Goal: Task Accomplishment & Management: Manage account settings

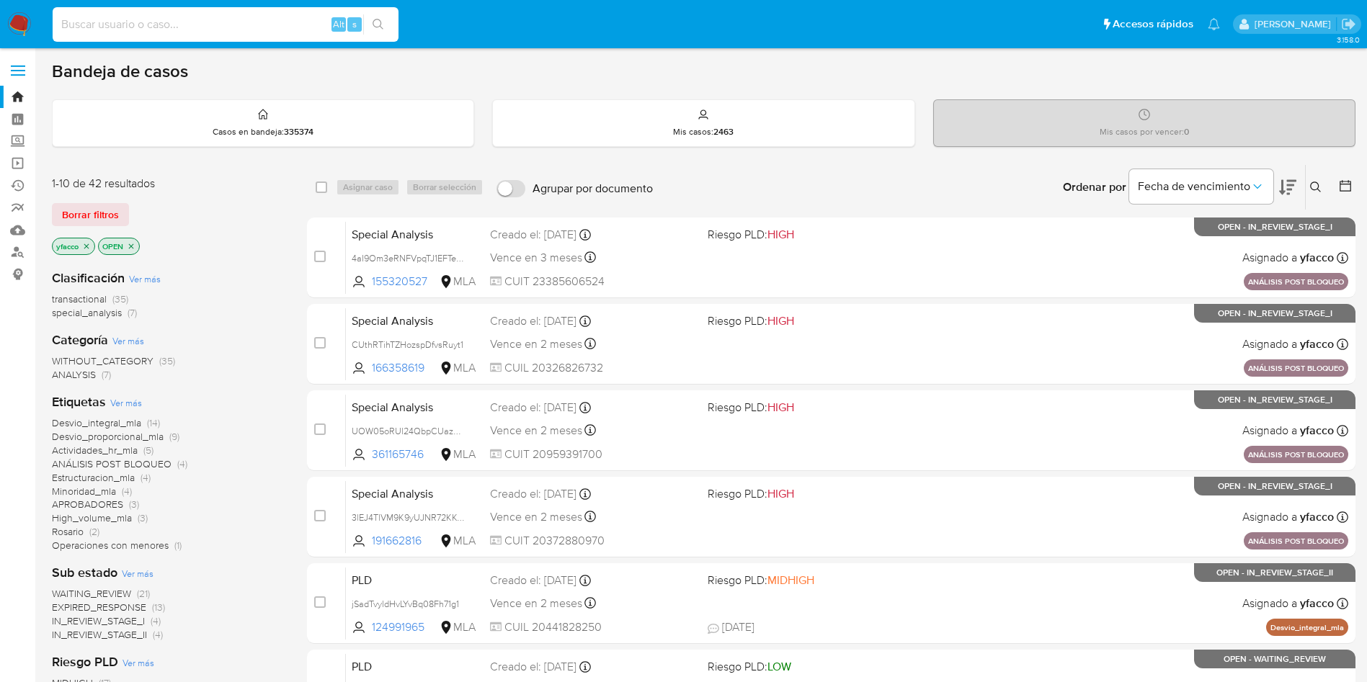
click at [199, 20] on input at bounding box center [226, 24] width 346 height 19
paste input "nJ7b7c6tQOe9RuIErvkghTuV"
type input "nJ7b7c6tQOe9RuIErvkghTuV"
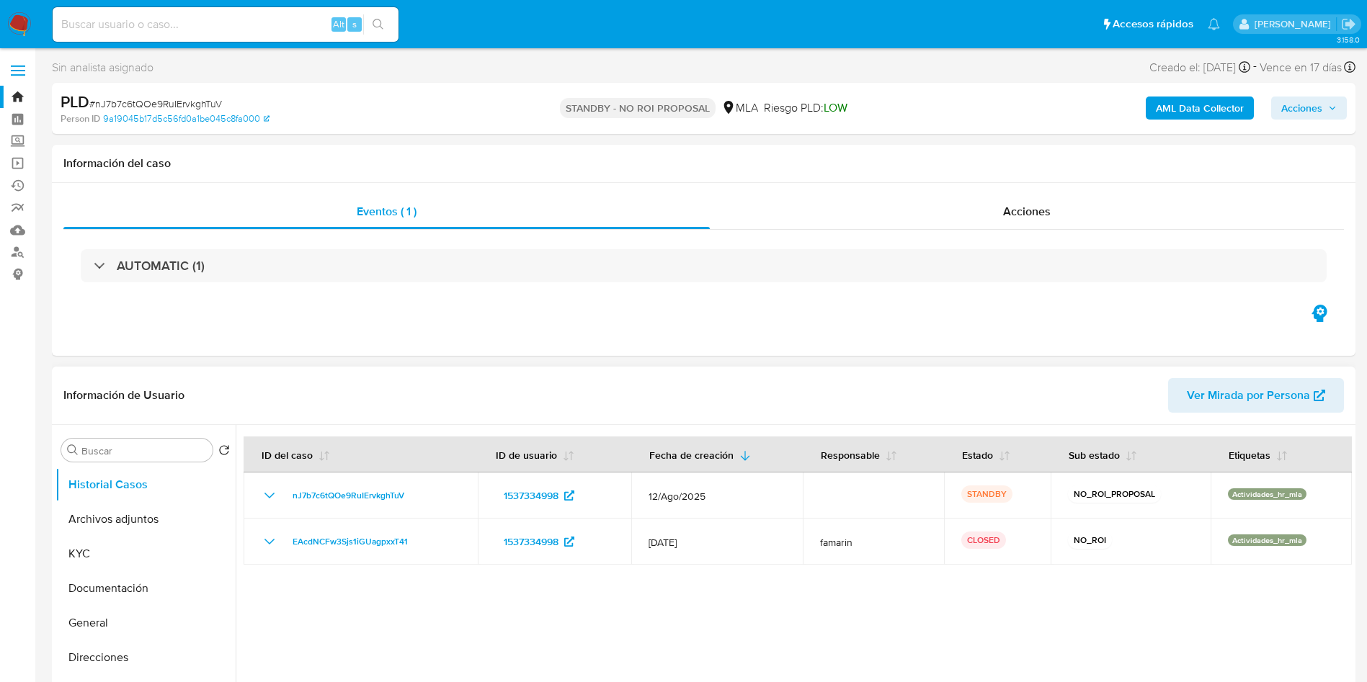
select select "10"
click at [249, 17] on input at bounding box center [226, 24] width 346 height 19
paste input "QL4JnjvLxdMAb9Vx0eWiN2iq"
type input "QL4JnjvLxdMAb9Vx0eWiN2iq"
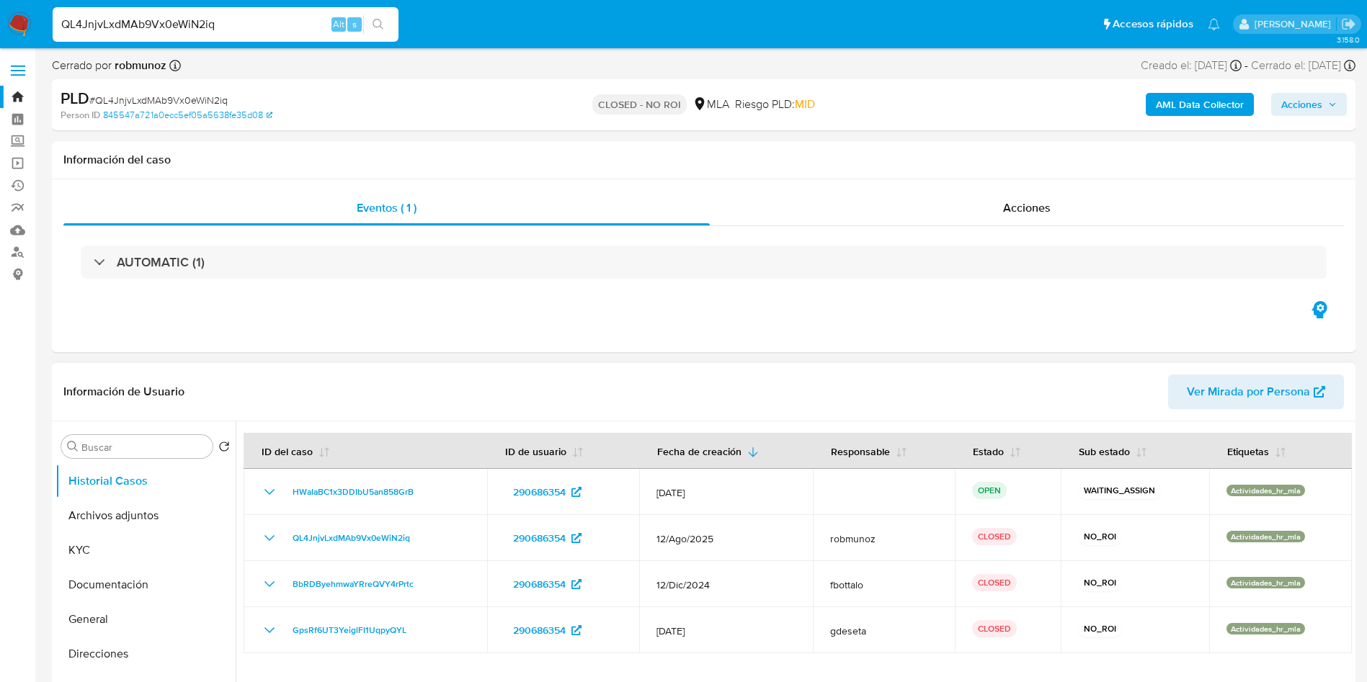
select select "10"
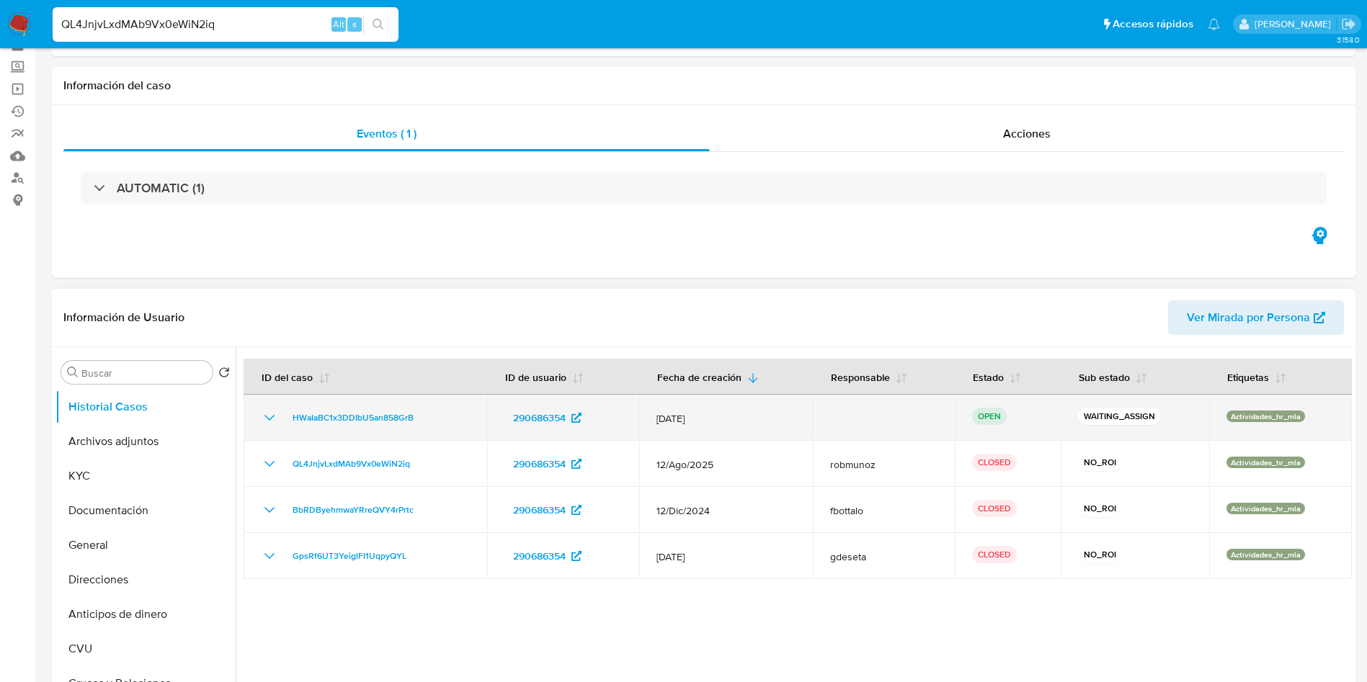
scroll to position [108, 0]
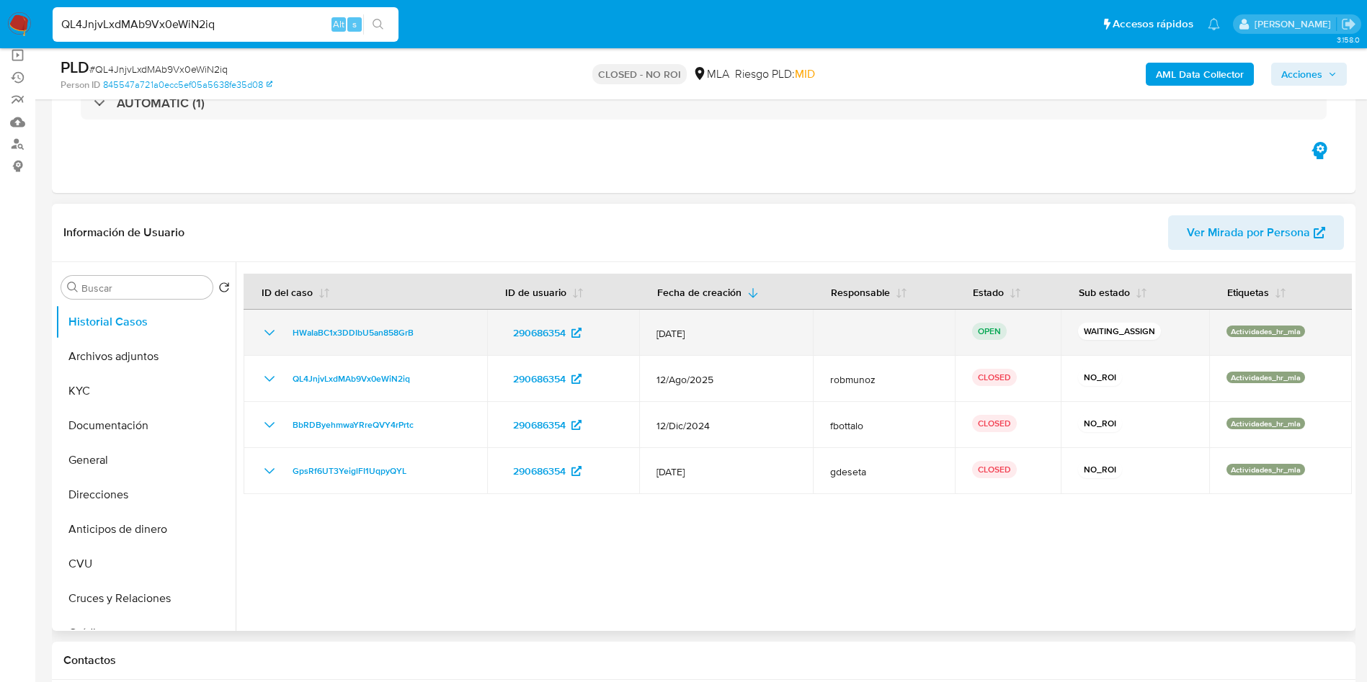
drag, startPoint x: 280, startPoint y: 338, endPoint x: 420, endPoint y: 331, distance: 140.7
click at [420, 331] on div "HWaIaBC1x3DDIbU5an858GrB" at bounding box center [365, 332] width 209 height 17
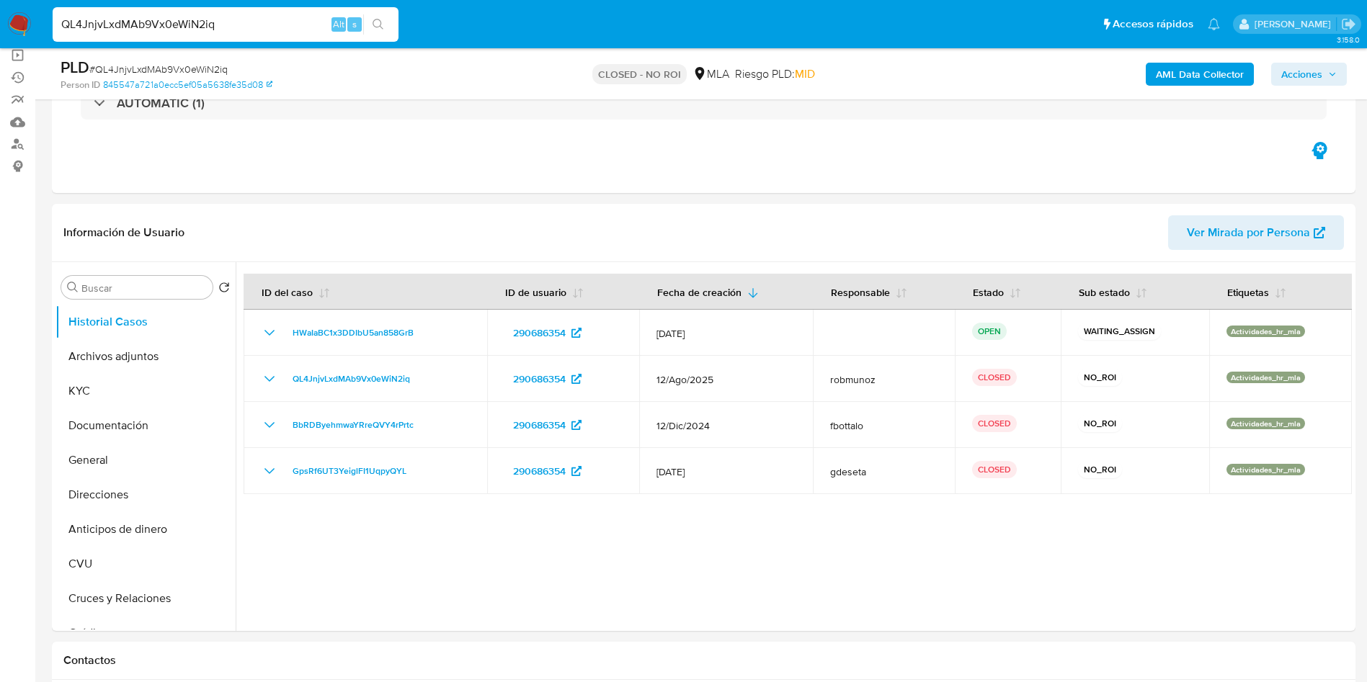
click at [301, 25] on input "QL4JnjvLxdMAb9Vx0eWiN2iq" at bounding box center [226, 24] width 346 height 19
paste input "dAp3qFx1TqeABXE0ofeDBMUT"
type input "dAp3qFx1TqeABXE0ofeDBMUT"
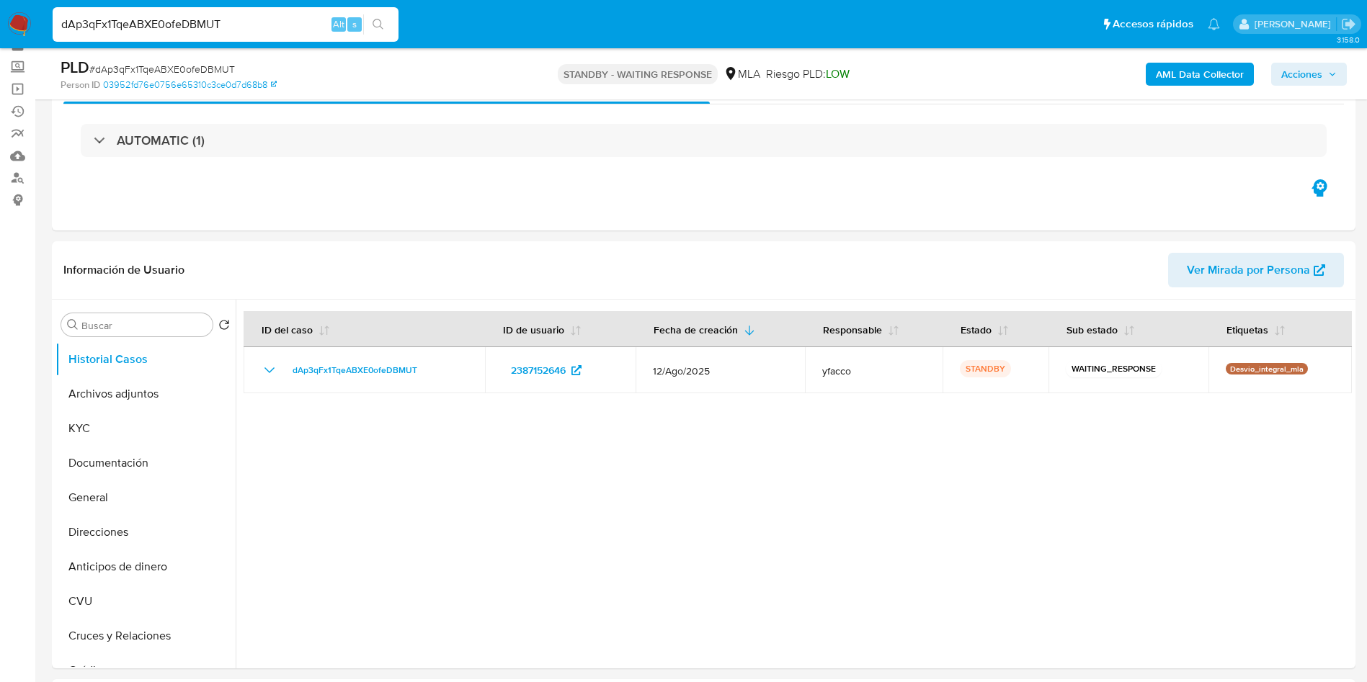
scroll to position [108, 0]
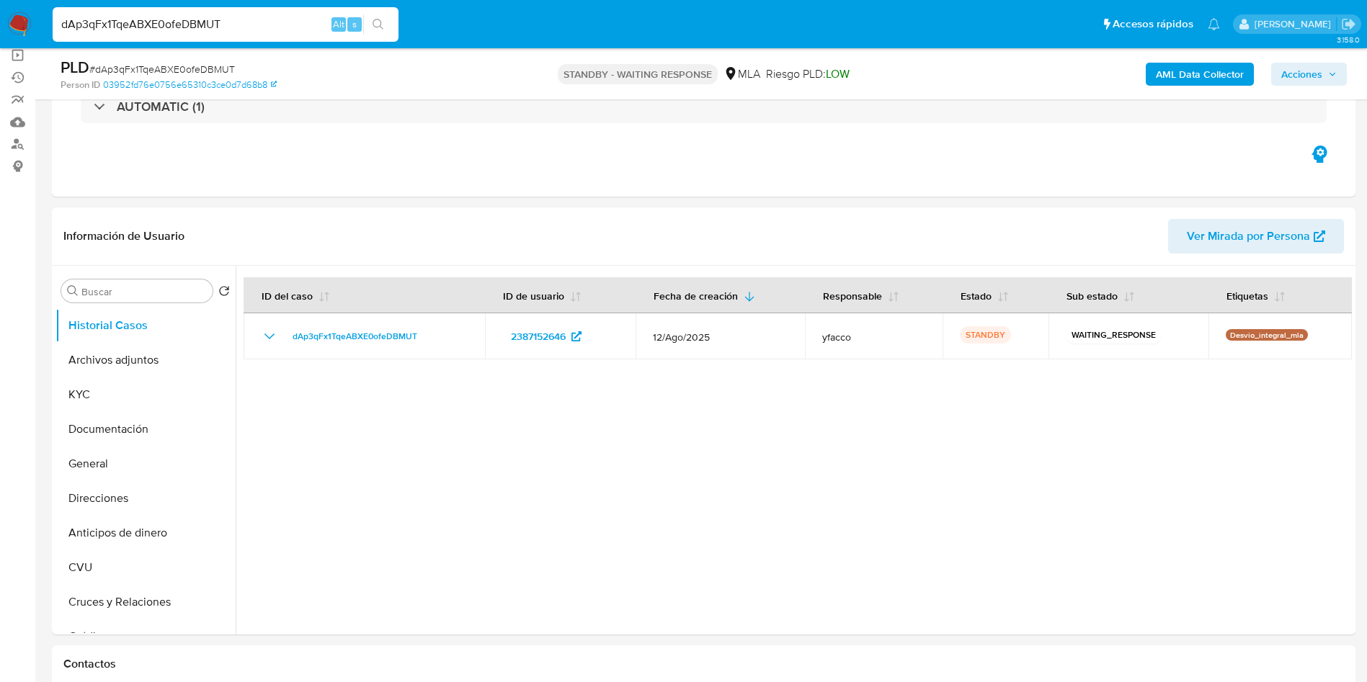
select select "10"
click at [230, 28] on input "dAp3qFx1TqeABXE0ofeDBMUT" at bounding box center [226, 24] width 346 height 19
paste input "VBPL4InhLopEbBq2d4zFRGGQ"
type input "VBPL4InhLopEbBq2d4zFRGGQ"
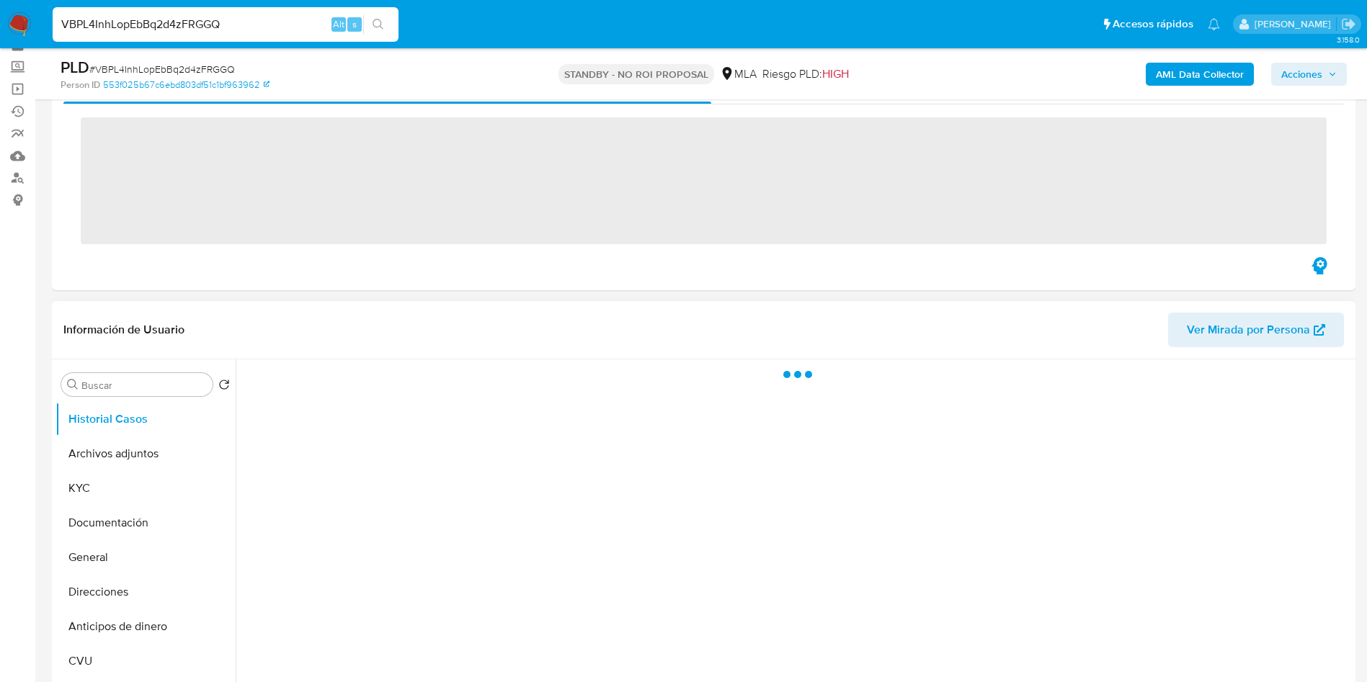
scroll to position [108, 0]
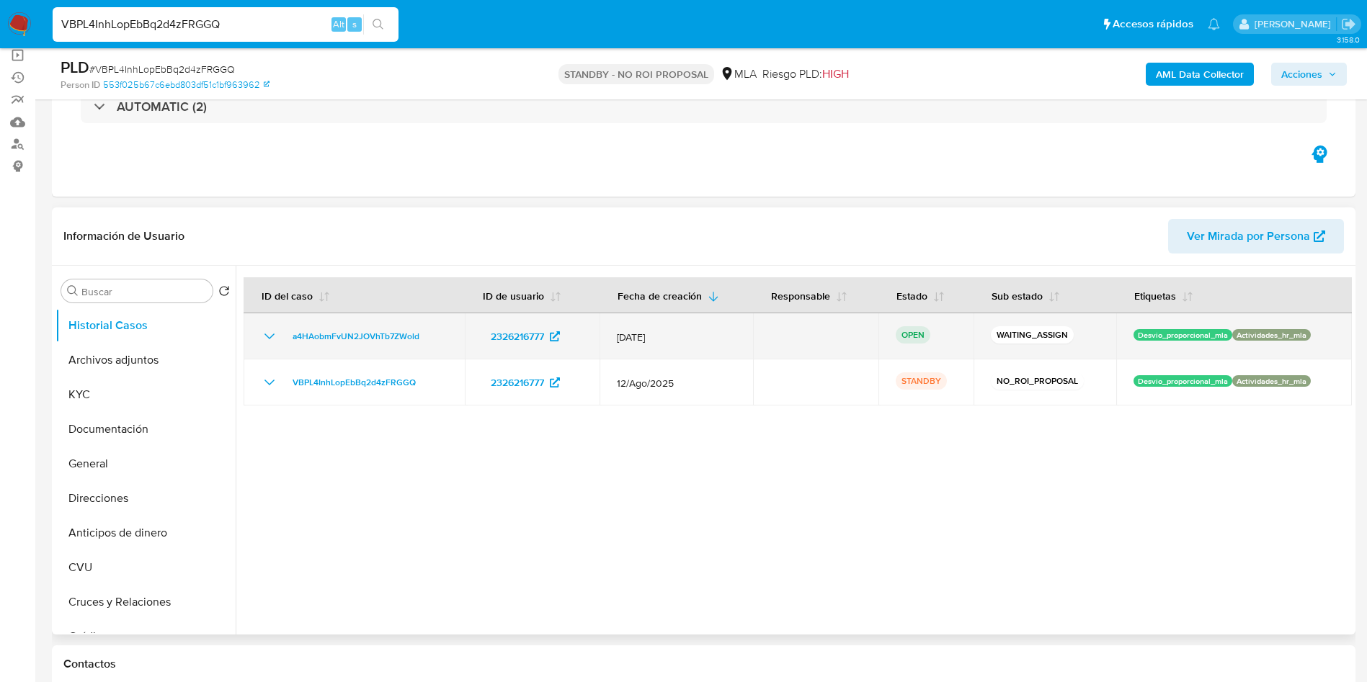
drag, startPoint x: 280, startPoint y: 335, endPoint x: 428, endPoint y: 334, distance: 147.7
click at [428, 334] on div "a4HAobmFvUN2JOVhTb7ZWold" at bounding box center [354, 336] width 187 height 17
select select "10"
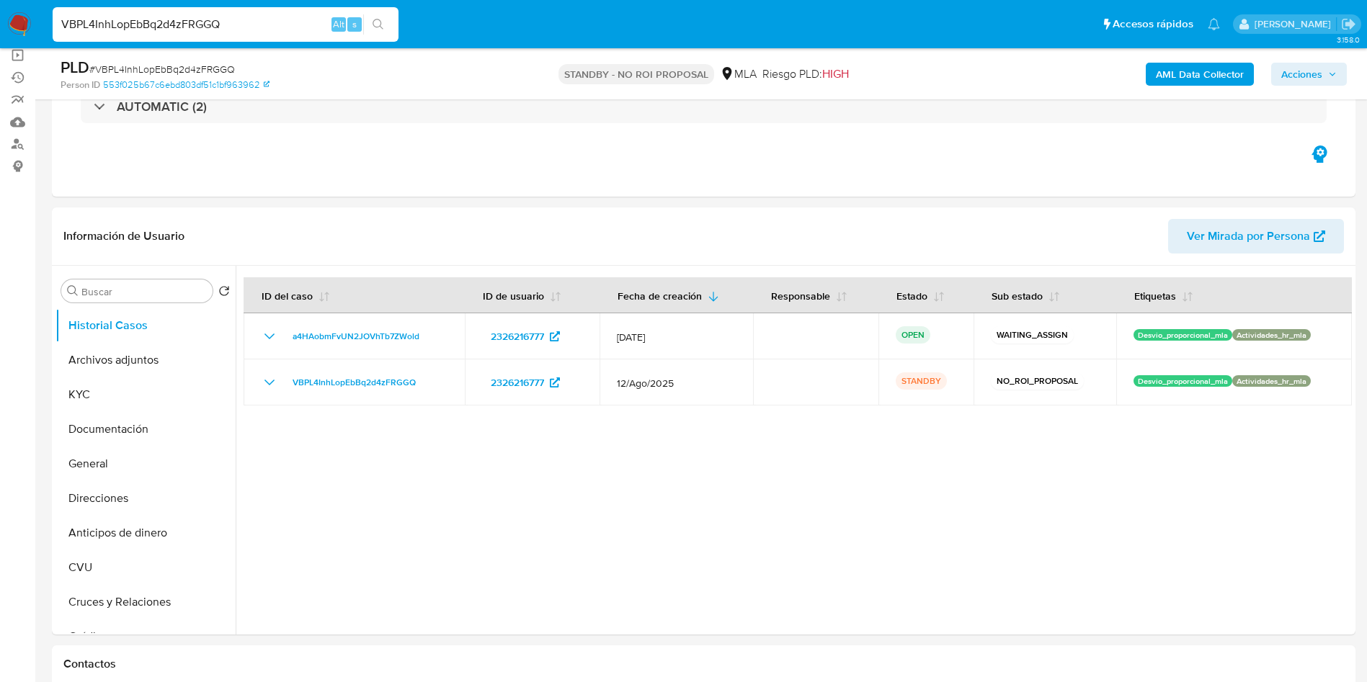
click at [318, 24] on input "VBPL4InhLopEbBq2d4zFRGGQ" at bounding box center [226, 24] width 346 height 19
paste input "whEwqEzPyPvpkHq45NUYs9KQ"
type input "whEwqEzPyPvpkHq45NUYs9KQ"
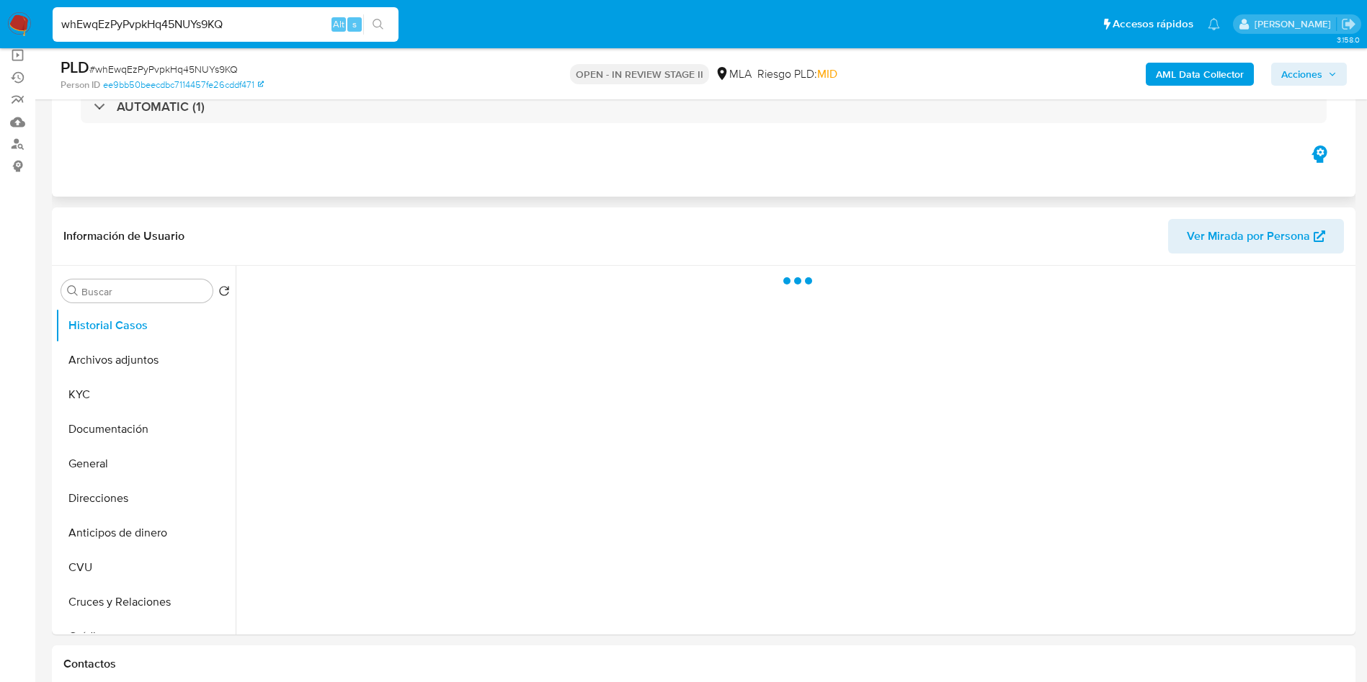
scroll to position [216, 0]
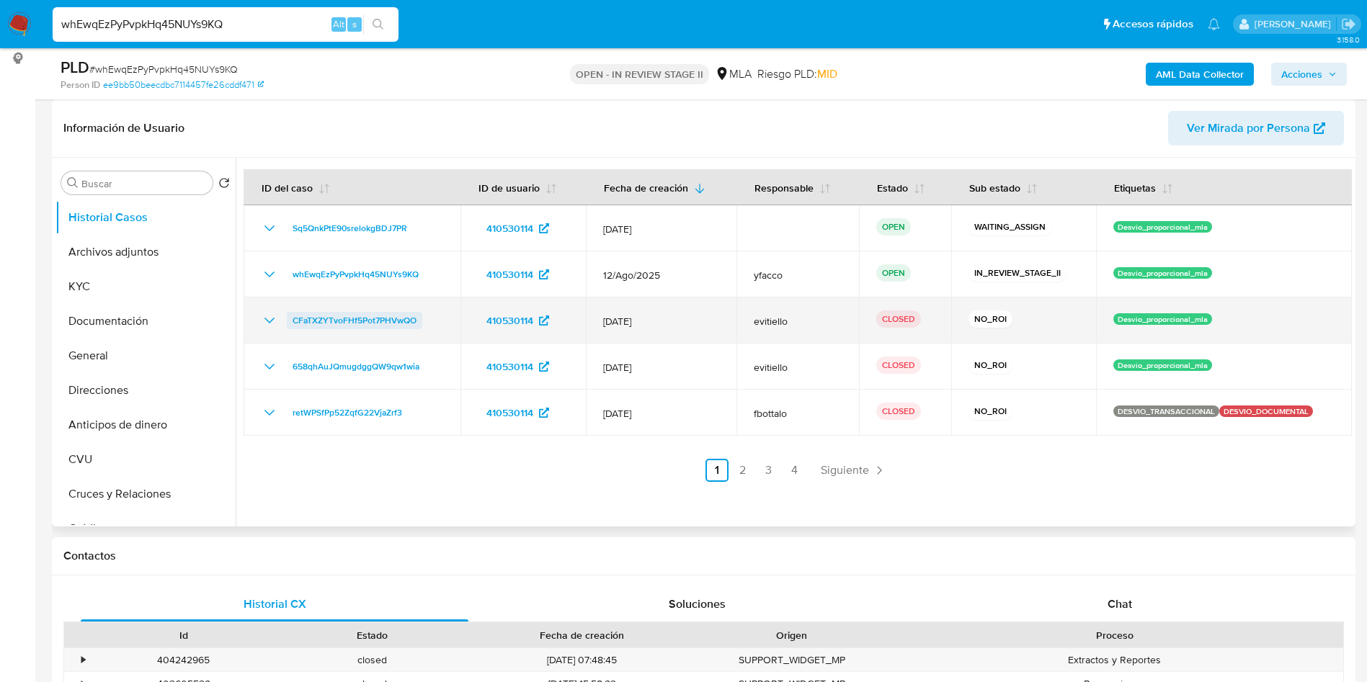
select select "10"
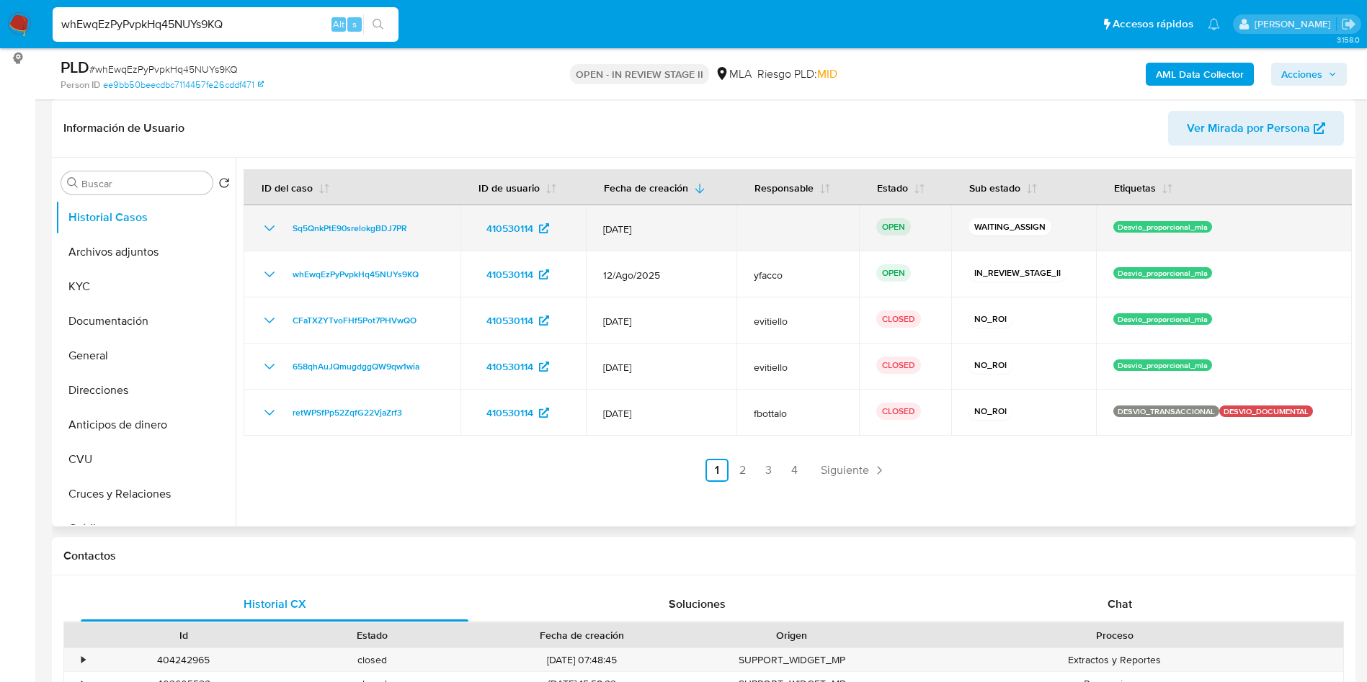
drag, startPoint x: 281, startPoint y: 234, endPoint x: 419, endPoint y: 228, distance: 138.4
click at [419, 228] on div "Sq5QnkPtE90srelokgBDJ7PR" at bounding box center [352, 228] width 182 height 17
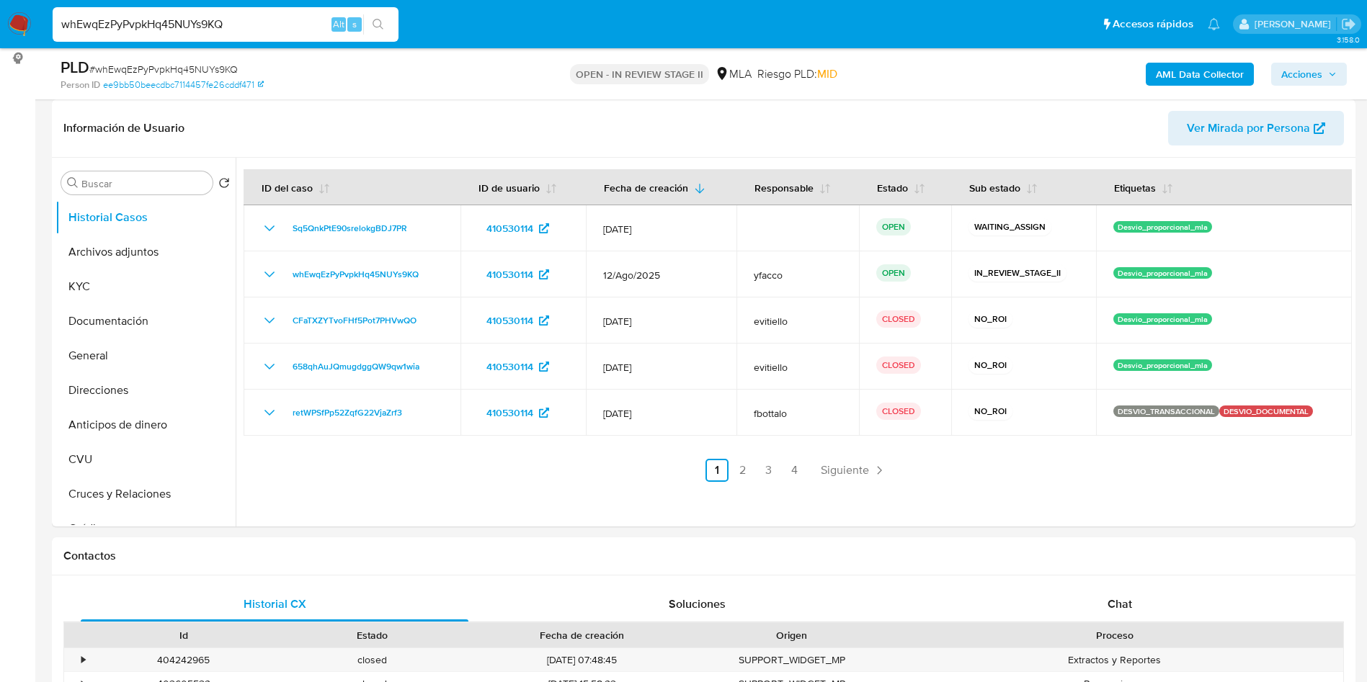
click at [296, 28] on input "whEwqEzPyPvpkHq45NUYs9KQ" at bounding box center [226, 24] width 346 height 19
paste input "ikkeoGdkKQof6Bg3Fira7A2X"
type input "ikkeoGdkKQof6Bg3Fira7A2X"
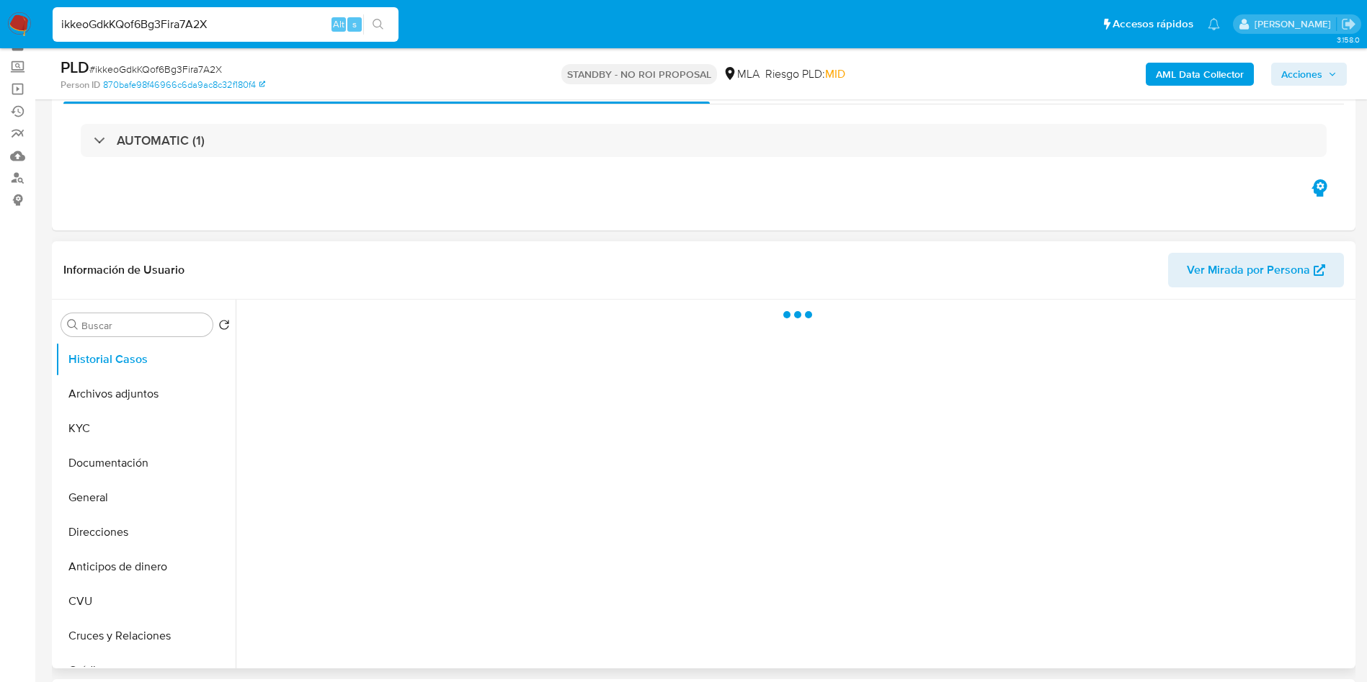
scroll to position [108, 0]
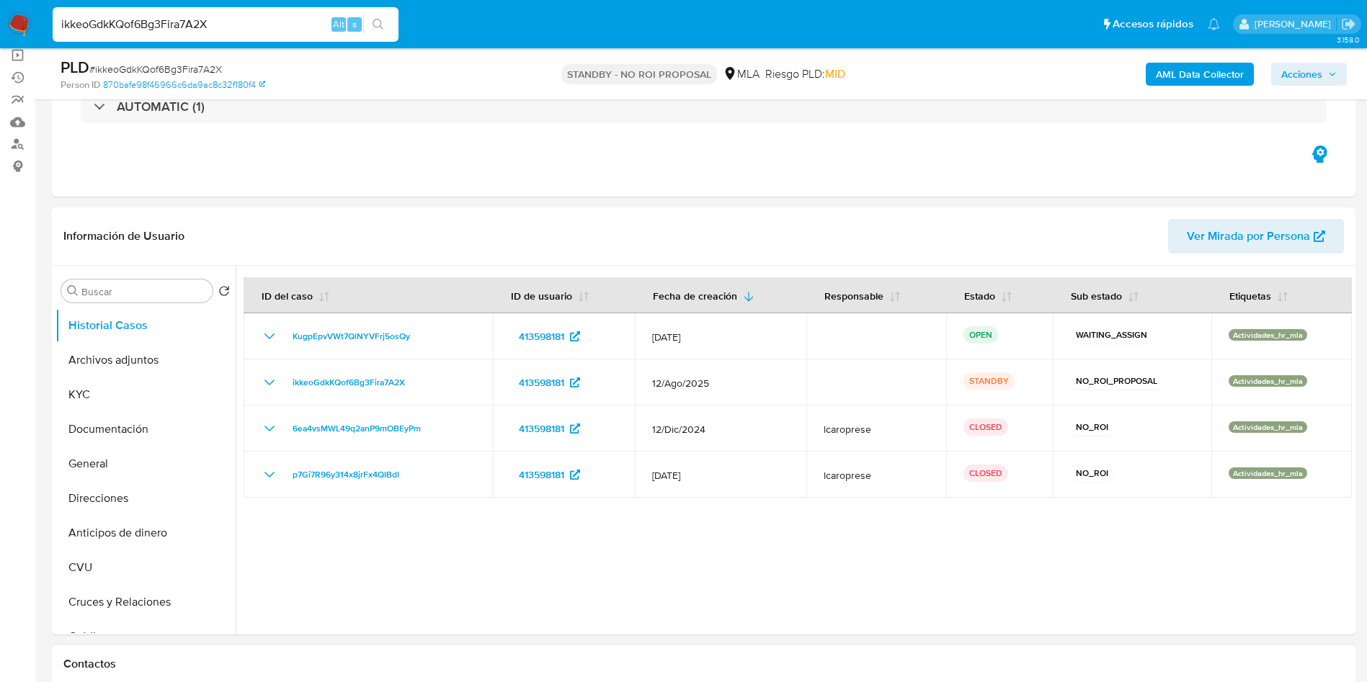
select select "10"
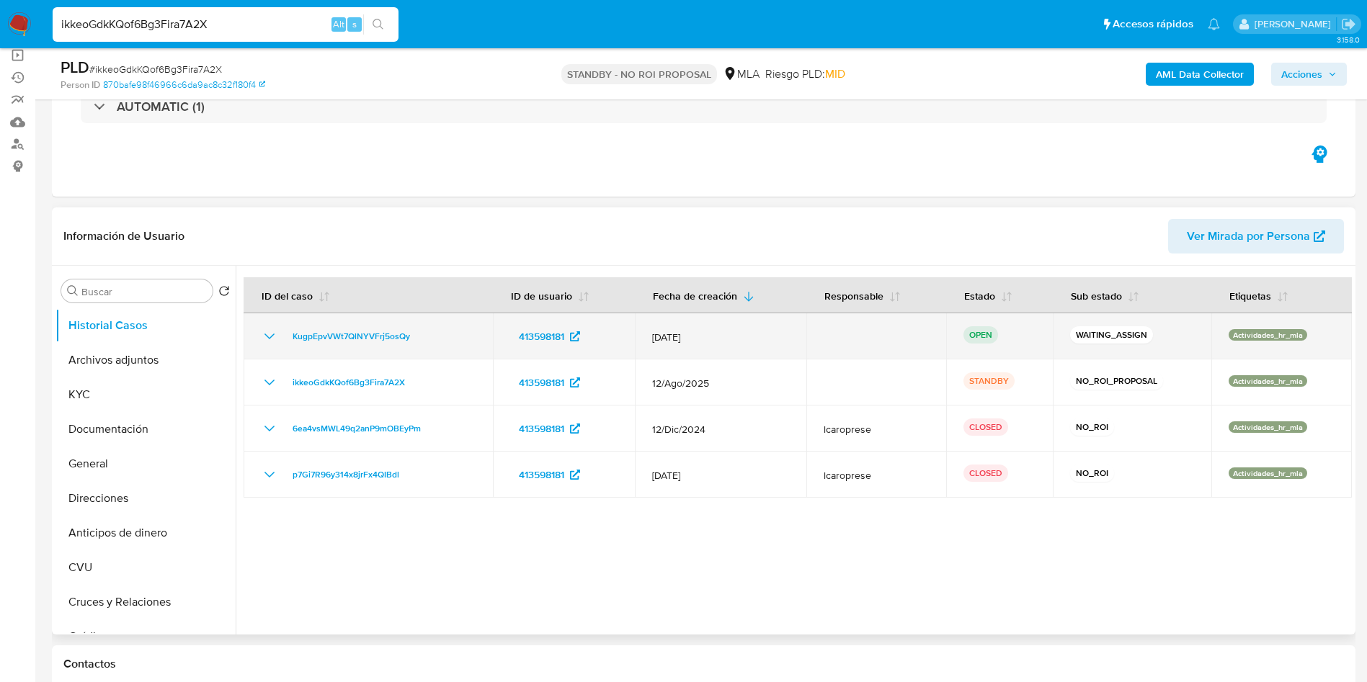
drag, startPoint x: 282, startPoint y: 336, endPoint x: 437, endPoint y: 333, distance: 154.9
click at [437, 333] on div "KugpEpvVWt7QlNYVFrj5osQy" at bounding box center [368, 336] width 215 height 17
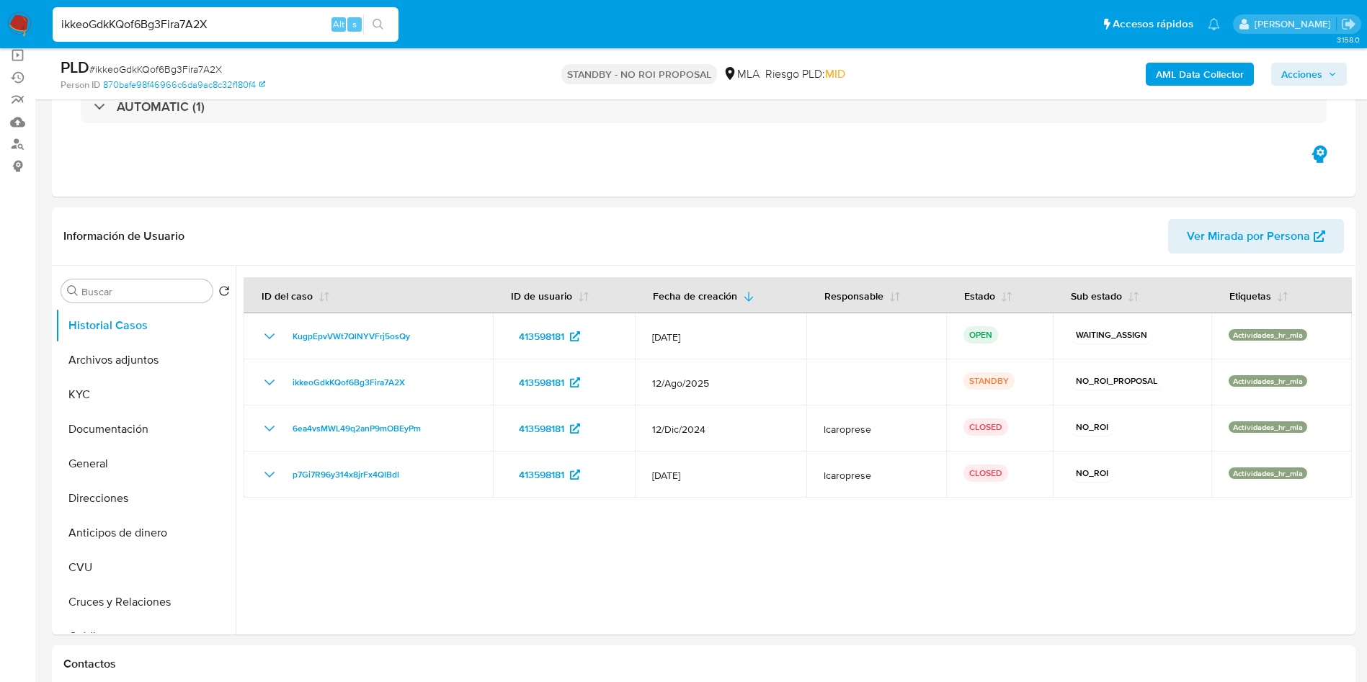
click at [272, 17] on input "ikkeoGdkKQof6Bg3Fira7A2X" at bounding box center [226, 24] width 346 height 19
paste input "YbmTai3ktJcYDYIbJVLDGyDl"
type input "YbmTai3ktJcYDYIbJVLDGyDl"
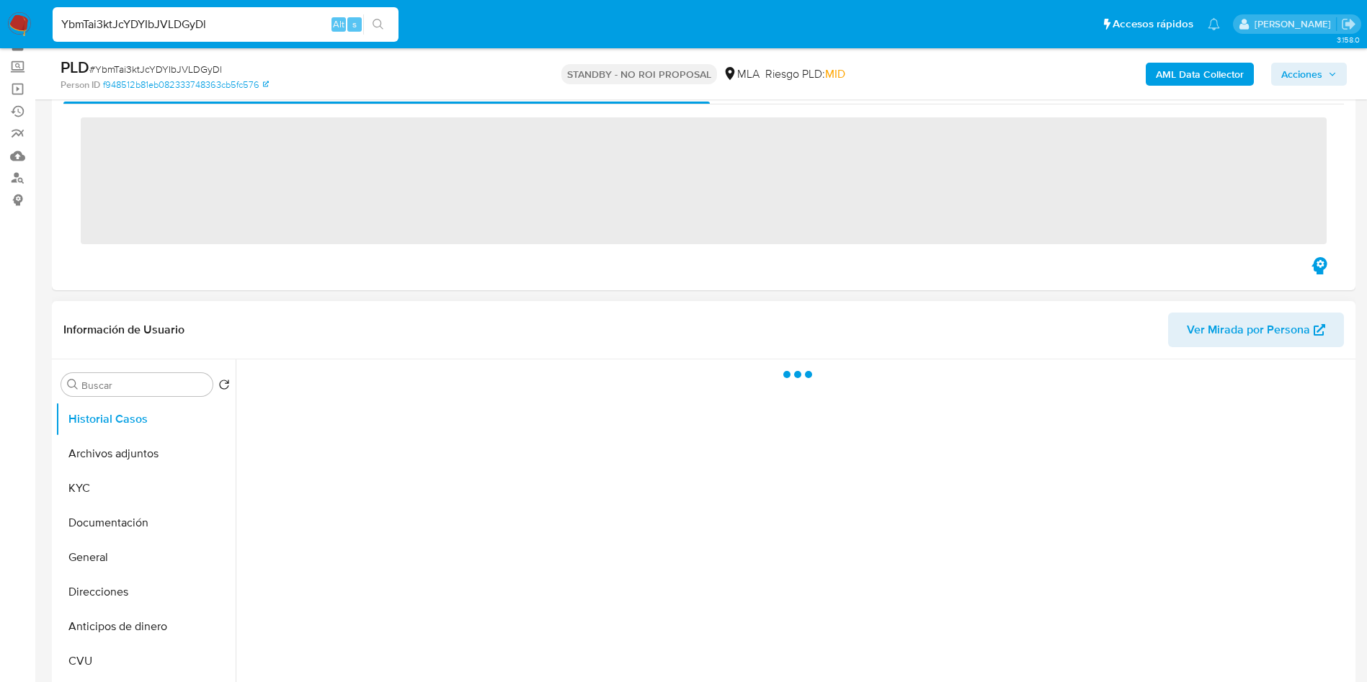
scroll to position [108, 0]
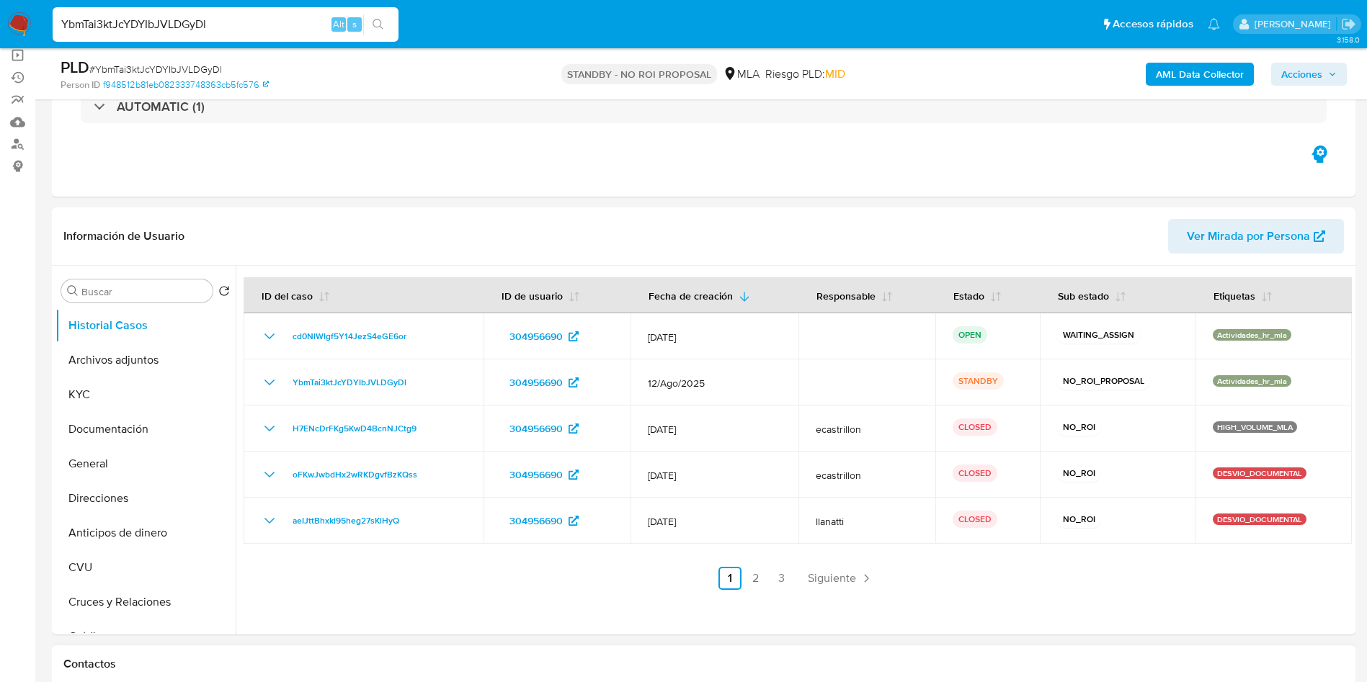
select select "10"
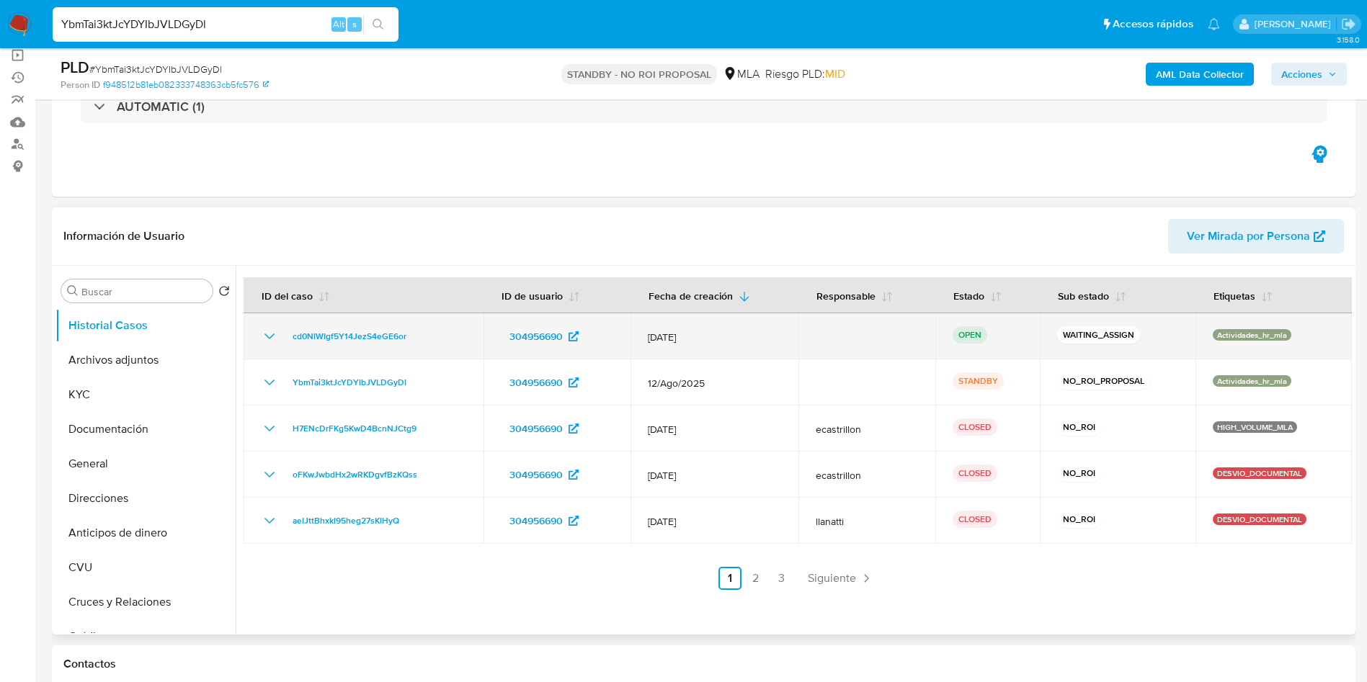
drag, startPoint x: 281, startPoint y: 339, endPoint x: 415, endPoint y: 336, distance: 134.1
click at [415, 336] on div "cd0NlWIgf5Y14JezS4eGE6or" at bounding box center [363, 336] width 205 height 17
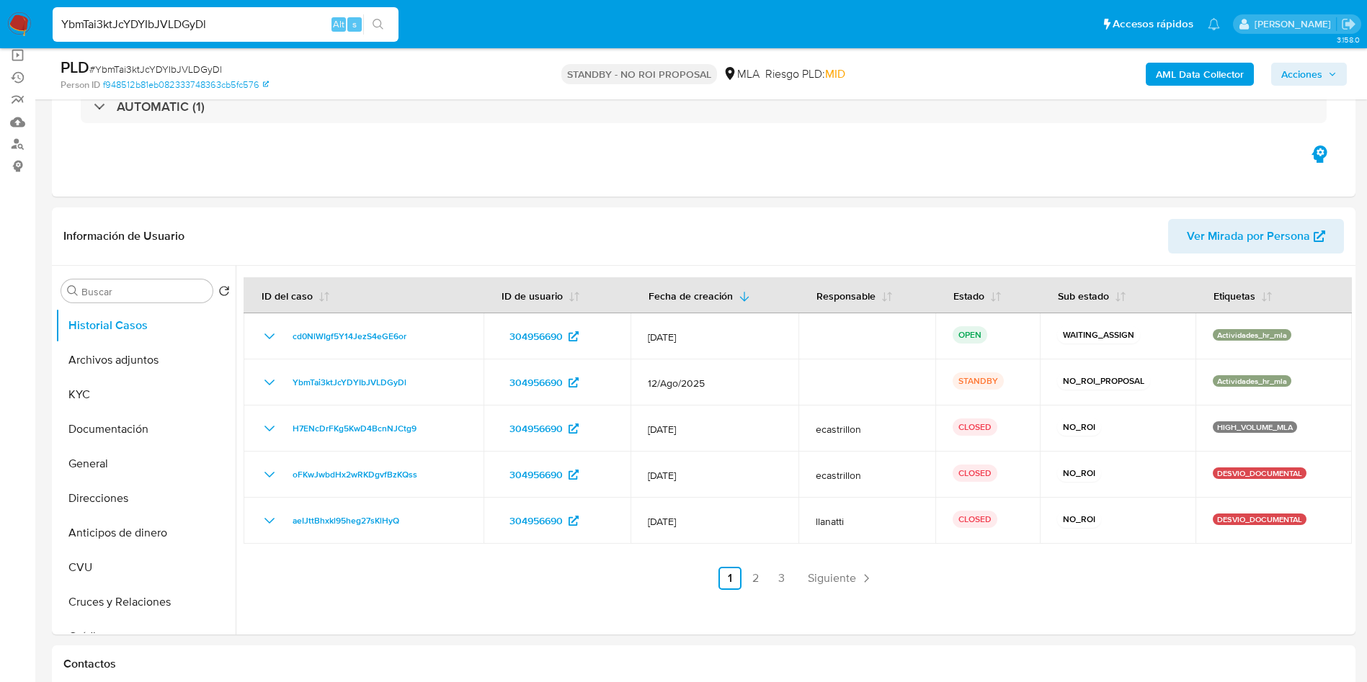
click at [215, 23] on input "YbmTai3ktJcYDYIbJVLDGyDl" at bounding box center [226, 24] width 346 height 19
paste input "lffvPEWqi4Xnl34pe1Yd86Bp"
type input "lffvPEWqi4Xnl34pe1Yd86Bp"
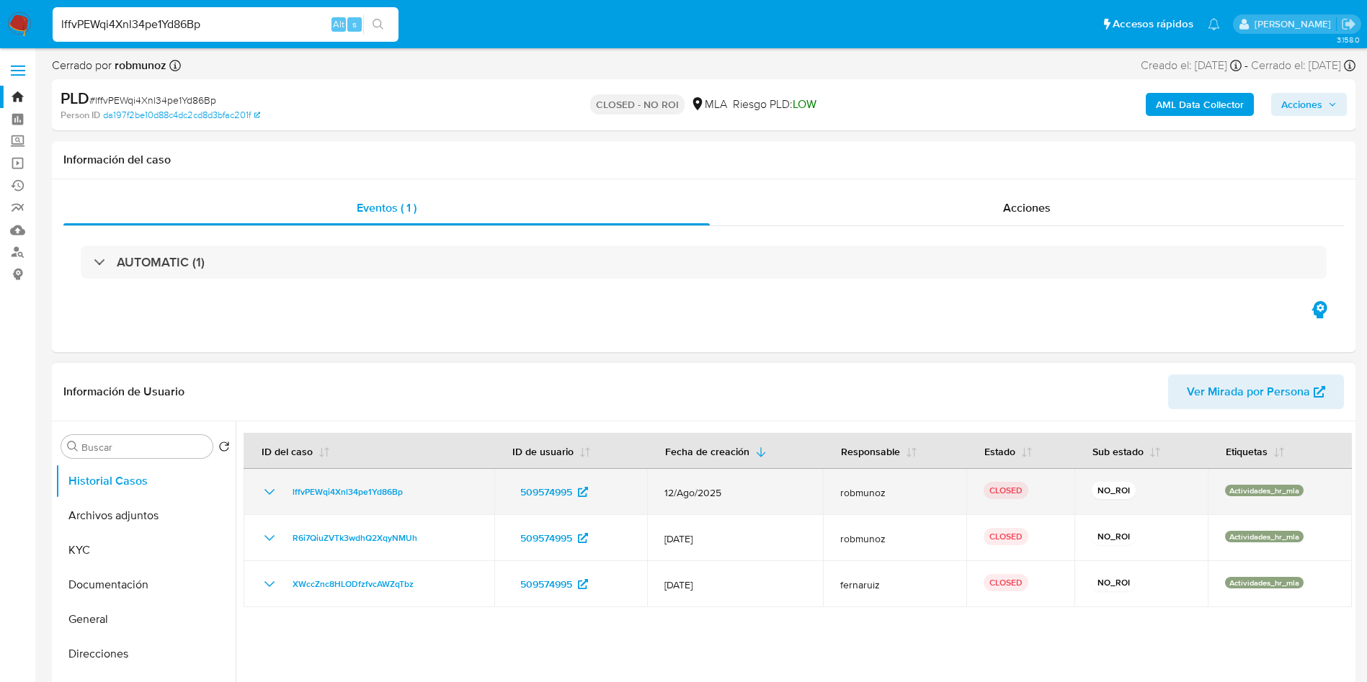
select select "10"
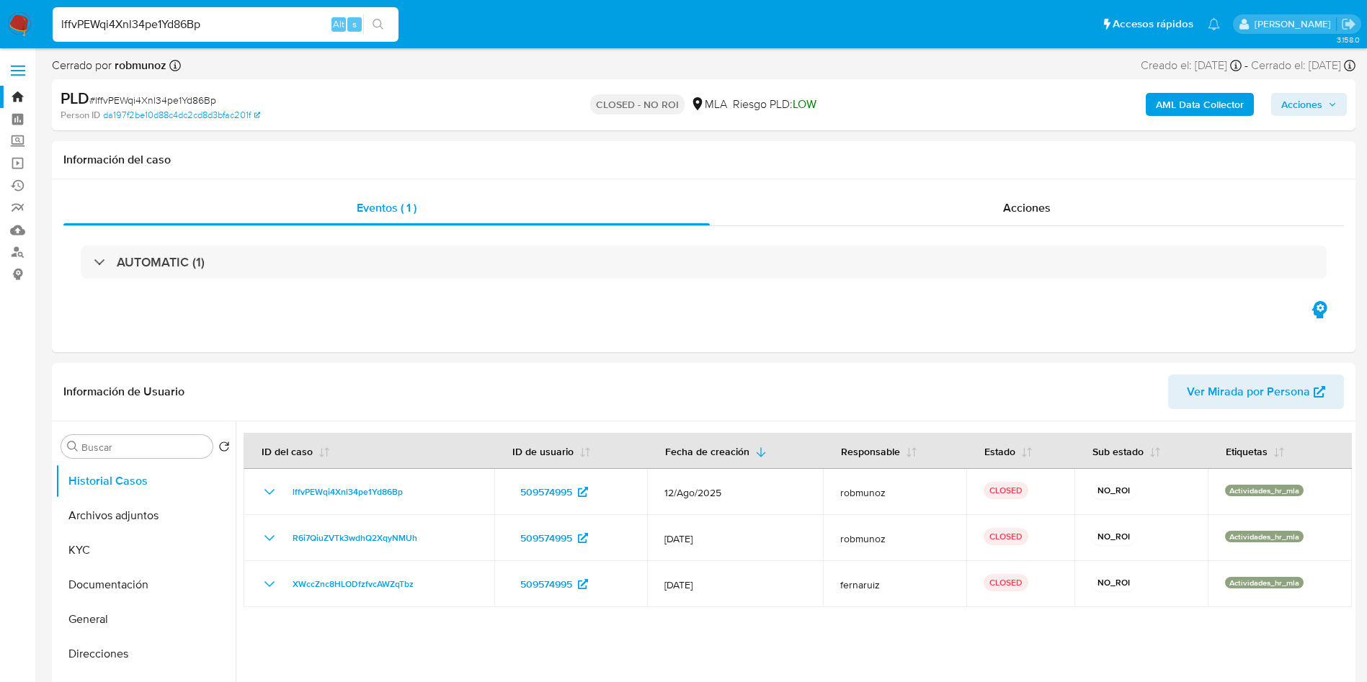
click at [239, 31] on input "lffvPEWqi4Xnl34pe1Yd86Bp" at bounding box center [226, 24] width 346 height 19
paste input "crv8nImso2WZRqR2xVrjvBLv"
type input "crv8nImso2WZRqR2xVrjvBLv"
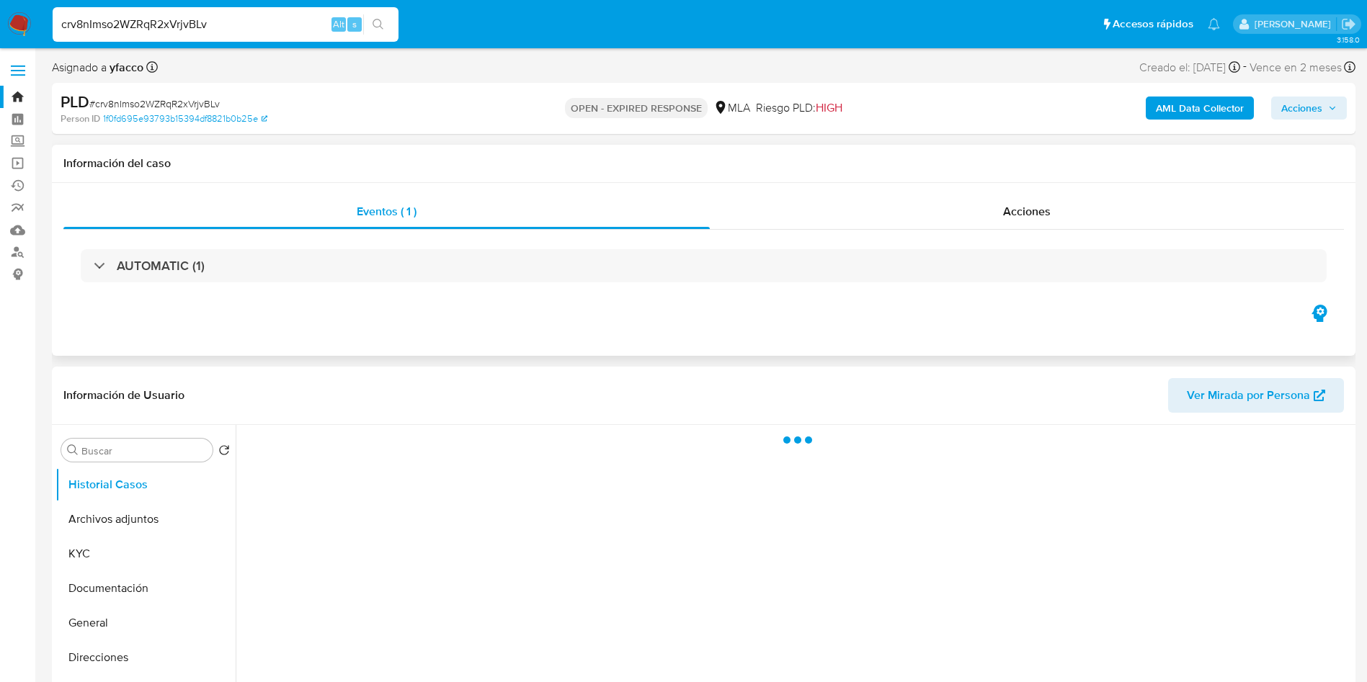
scroll to position [108, 0]
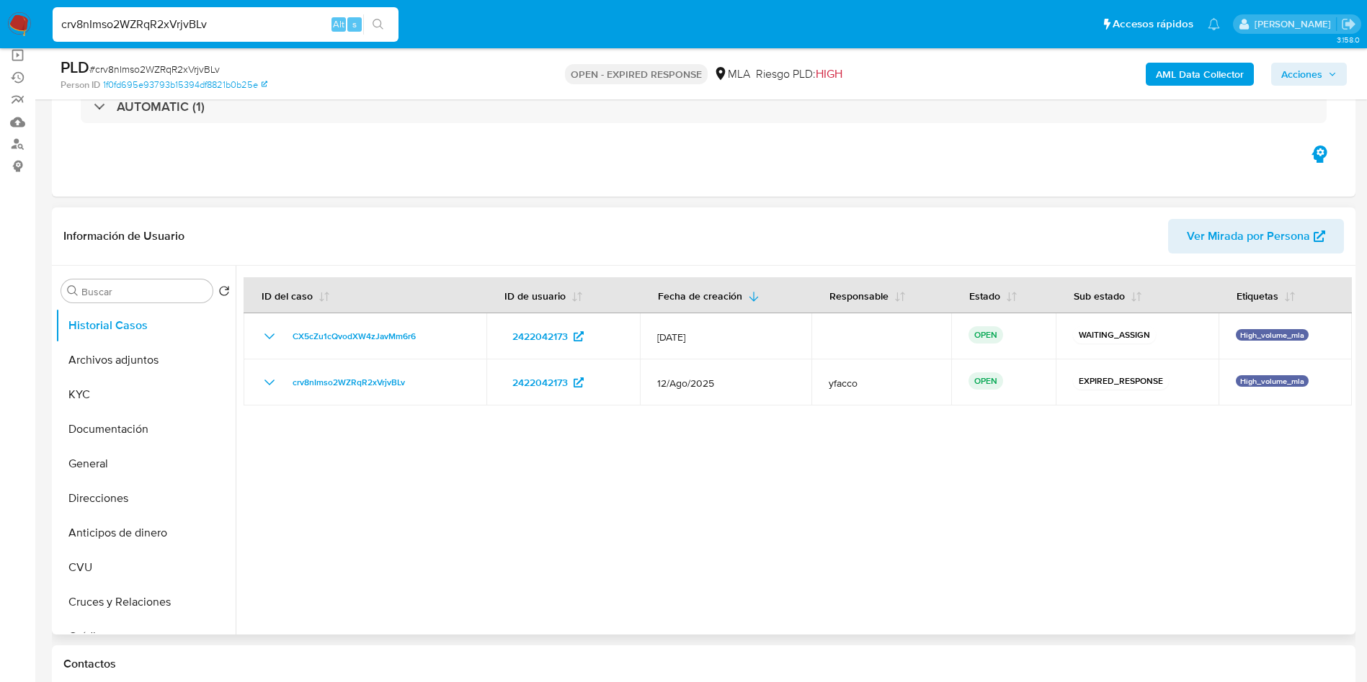
select select "10"
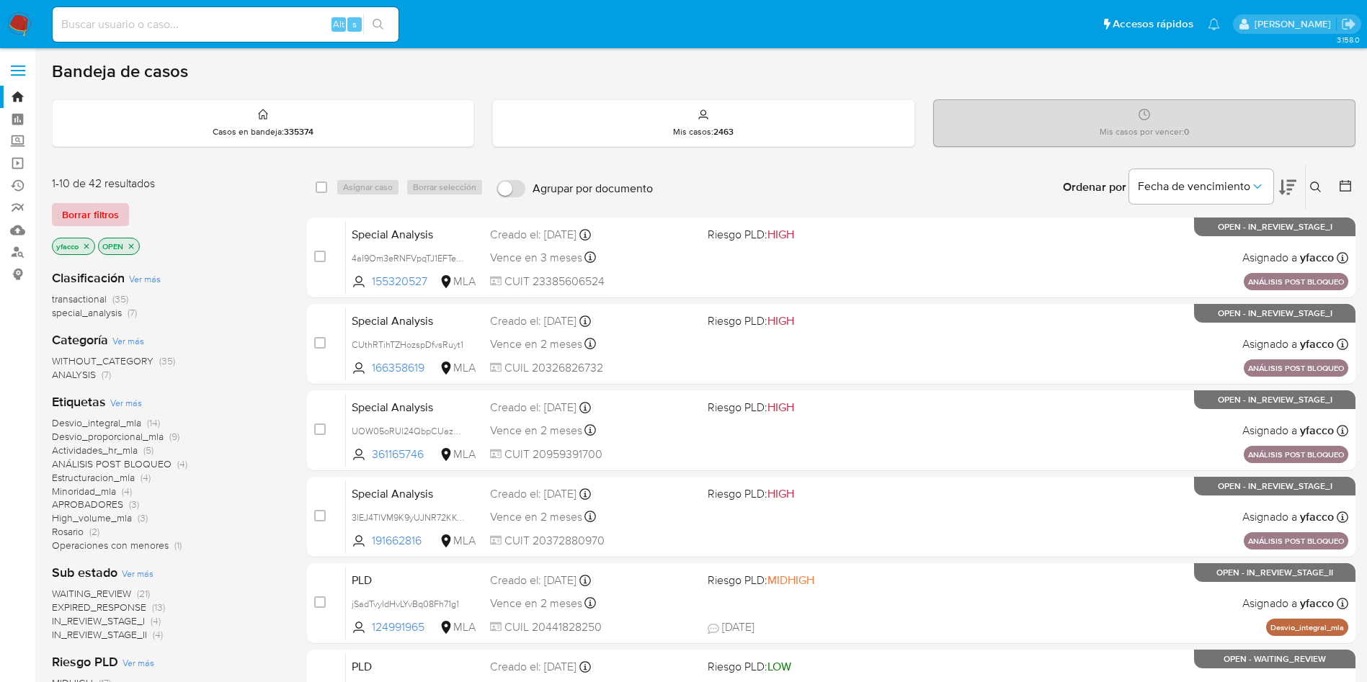
click at [104, 220] on span "Borrar filtros" at bounding box center [90, 215] width 57 height 20
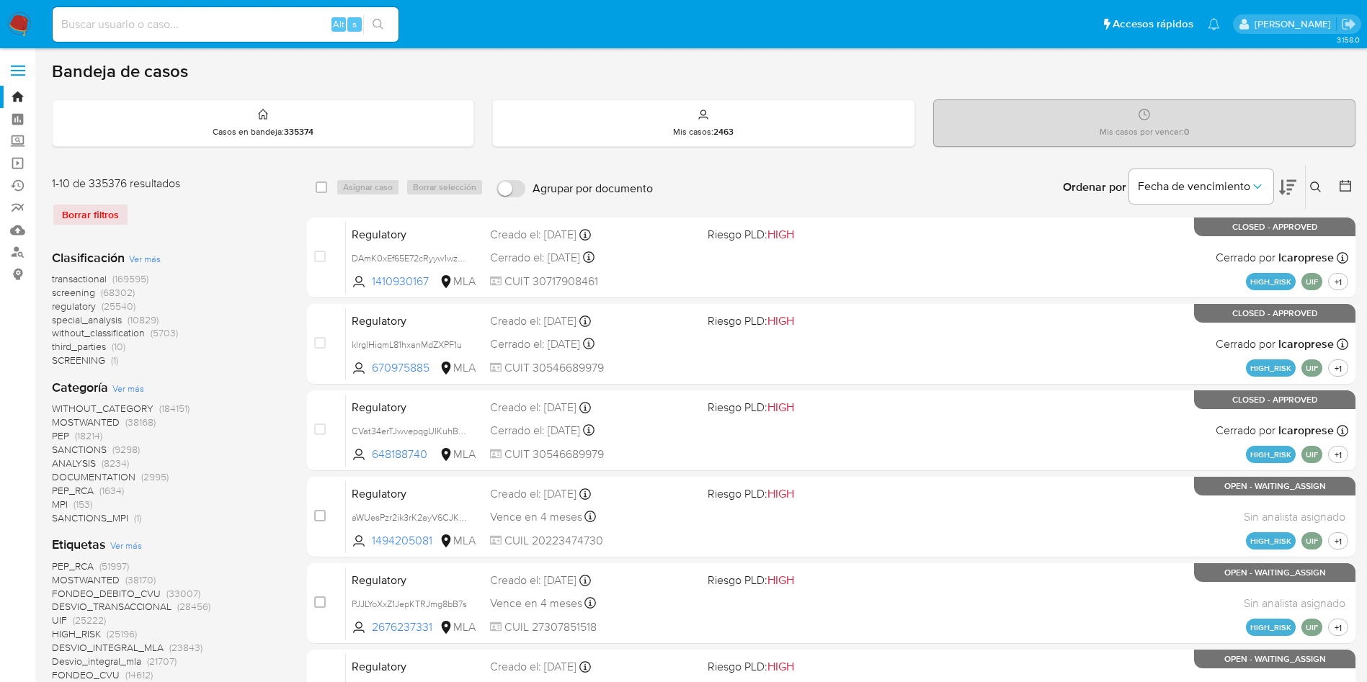
click at [1313, 190] on icon at bounding box center [1316, 188] width 12 height 12
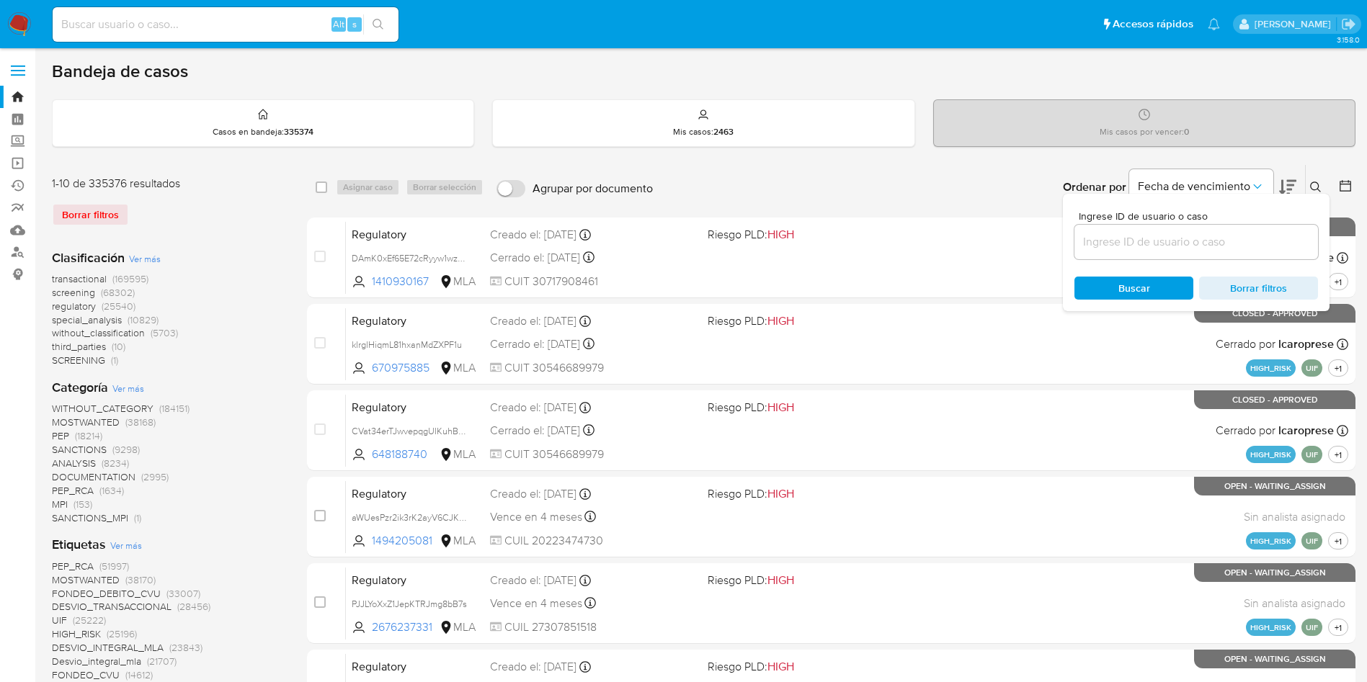
click at [1235, 244] on input at bounding box center [1196, 242] width 244 height 19
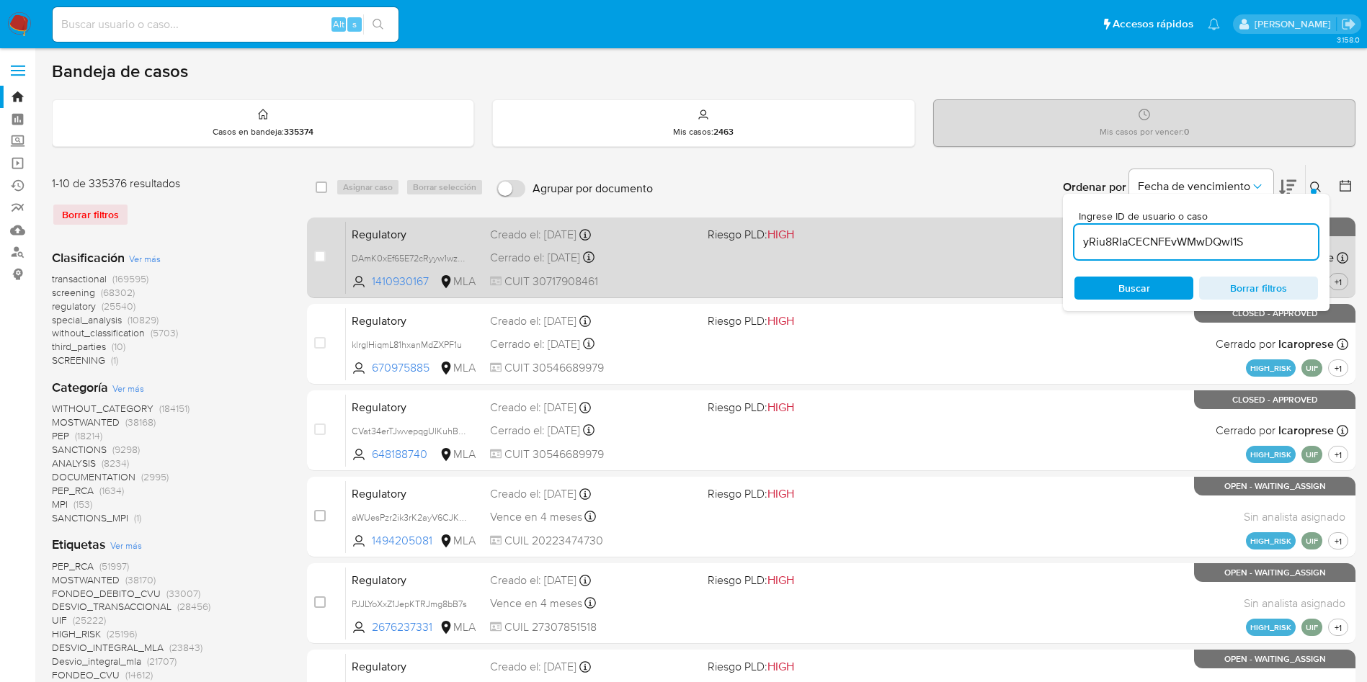
type input "yRiu8RIaCECNFEvWMwDQwI1S"
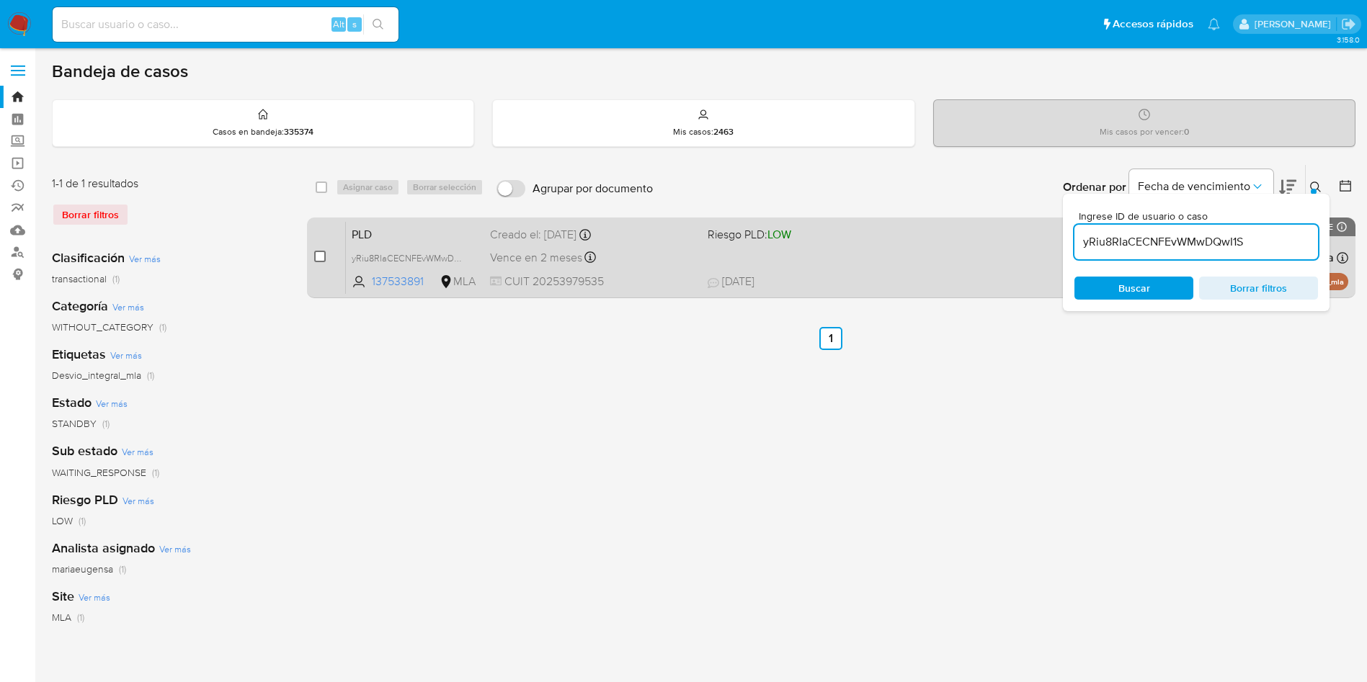
click at [322, 259] on input "checkbox" at bounding box center [320, 257] width 12 height 12
checkbox input "true"
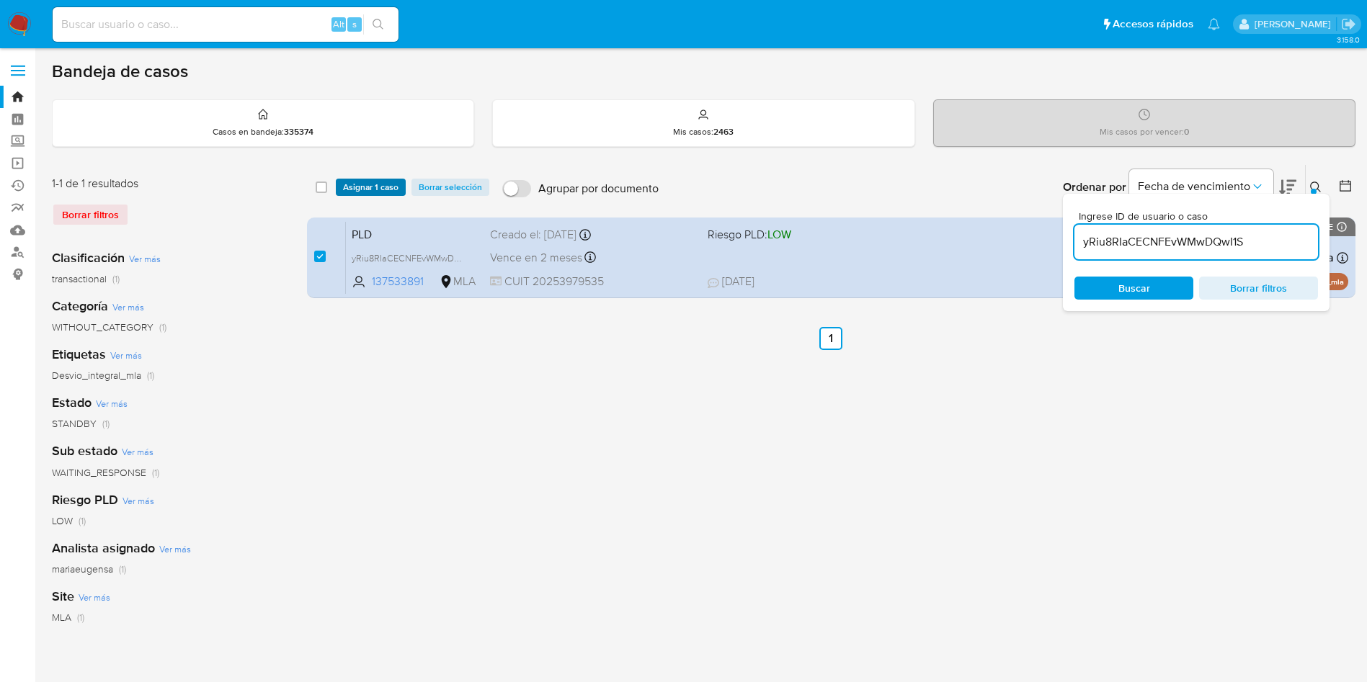
click at [365, 195] on span "Asignar 1 caso" at bounding box center [370, 187] width 55 height 14
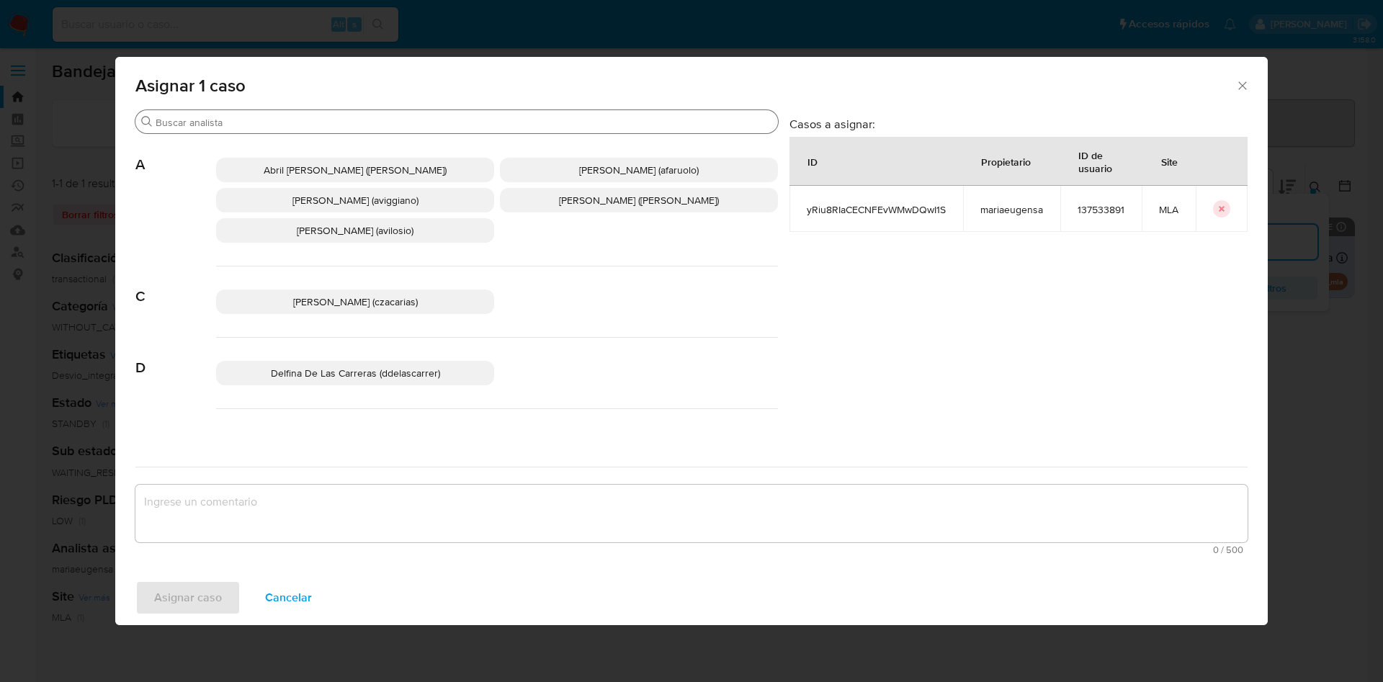
click at [300, 116] on input "Buscar" at bounding box center [464, 122] width 617 height 13
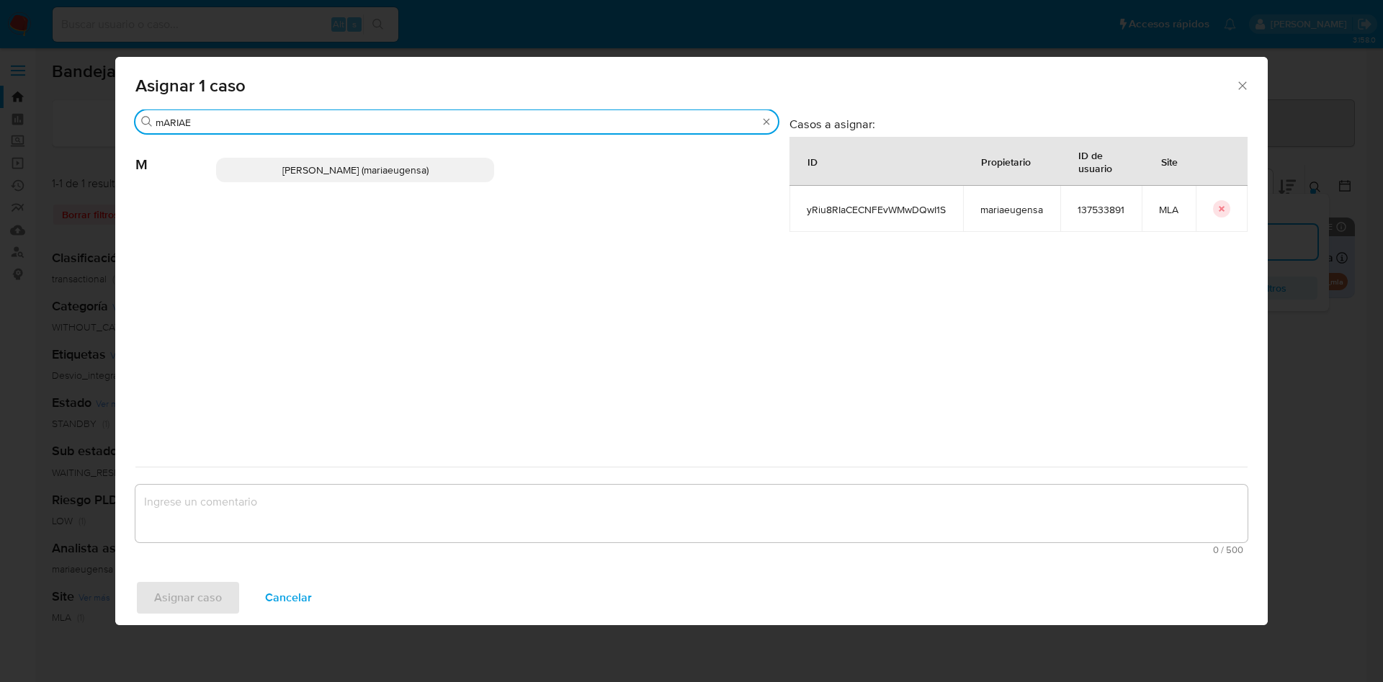
type input "mARIAE"
click at [332, 172] on span "Maria Eugenia Sanchez (mariaeugensa)" at bounding box center [355, 170] width 146 height 14
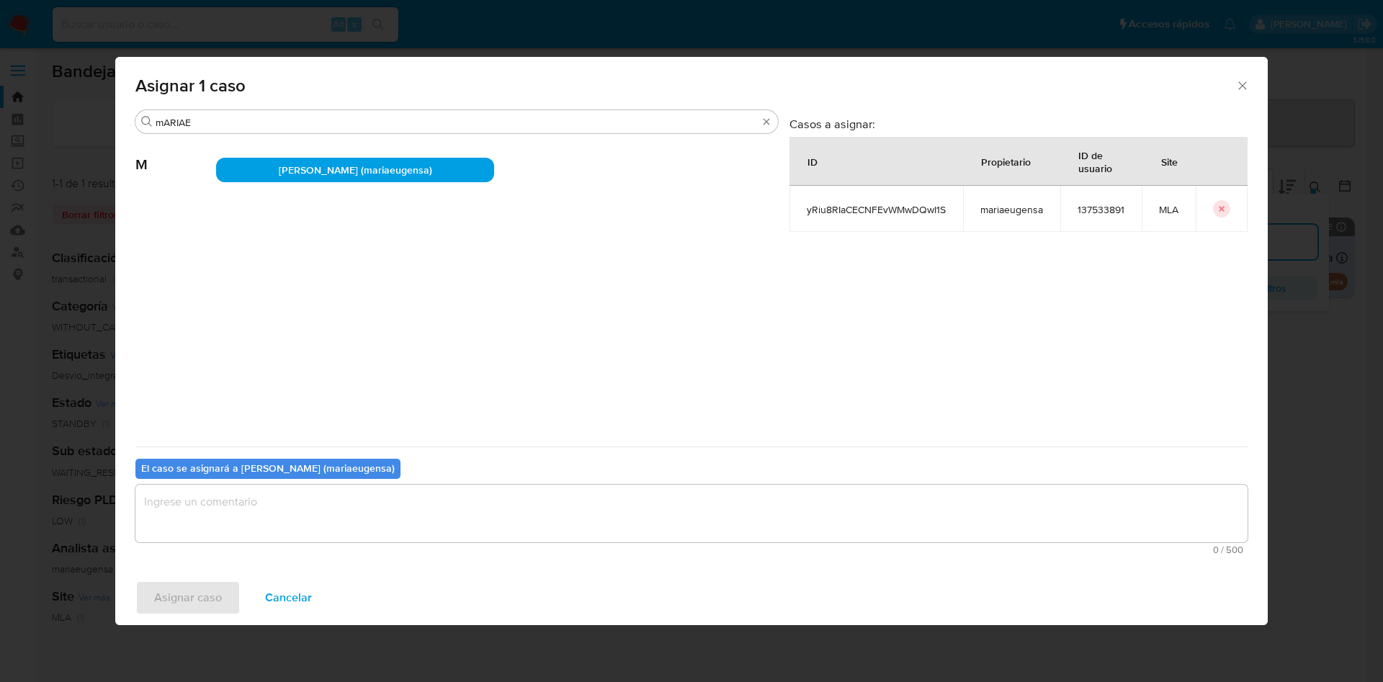
click at [255, 521] on textarea "assign-modal" at bounding box center [691, 514] width 1112 height 58
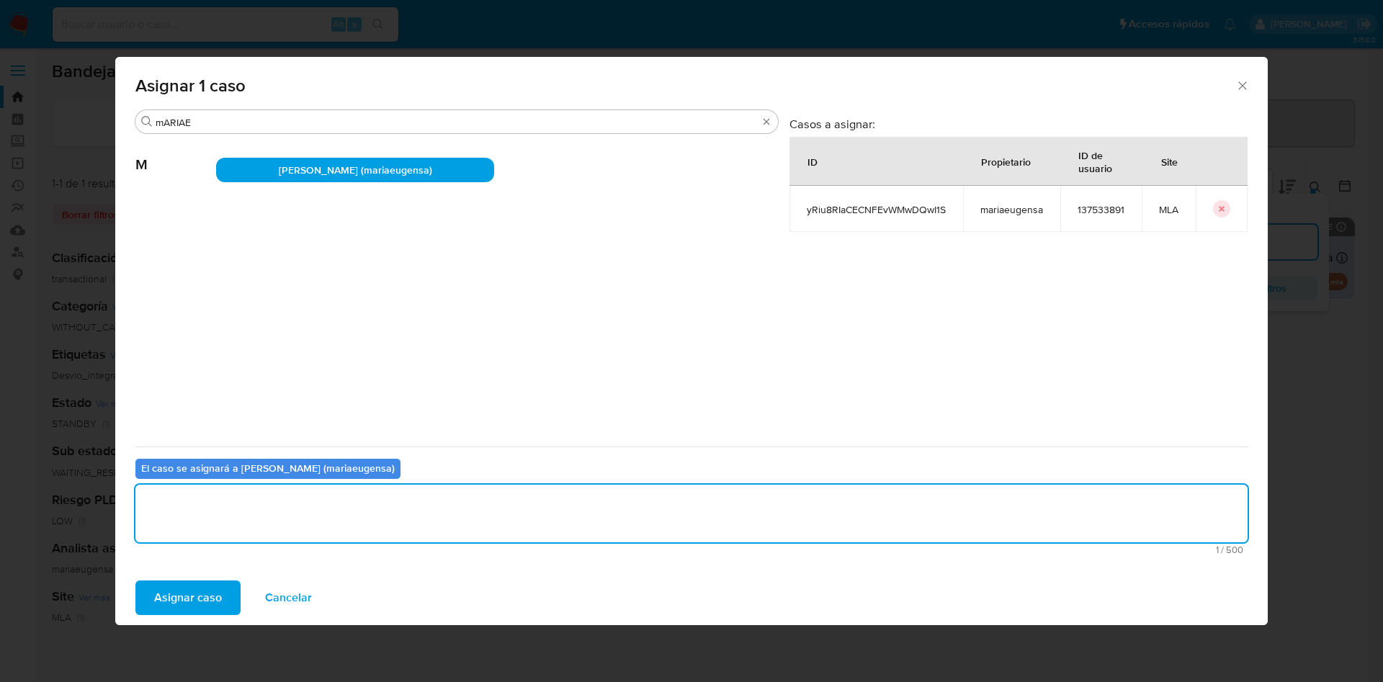
click at [180, 594] on span "Asignar caso" at bounding box center [188, 598] width 68 height 32
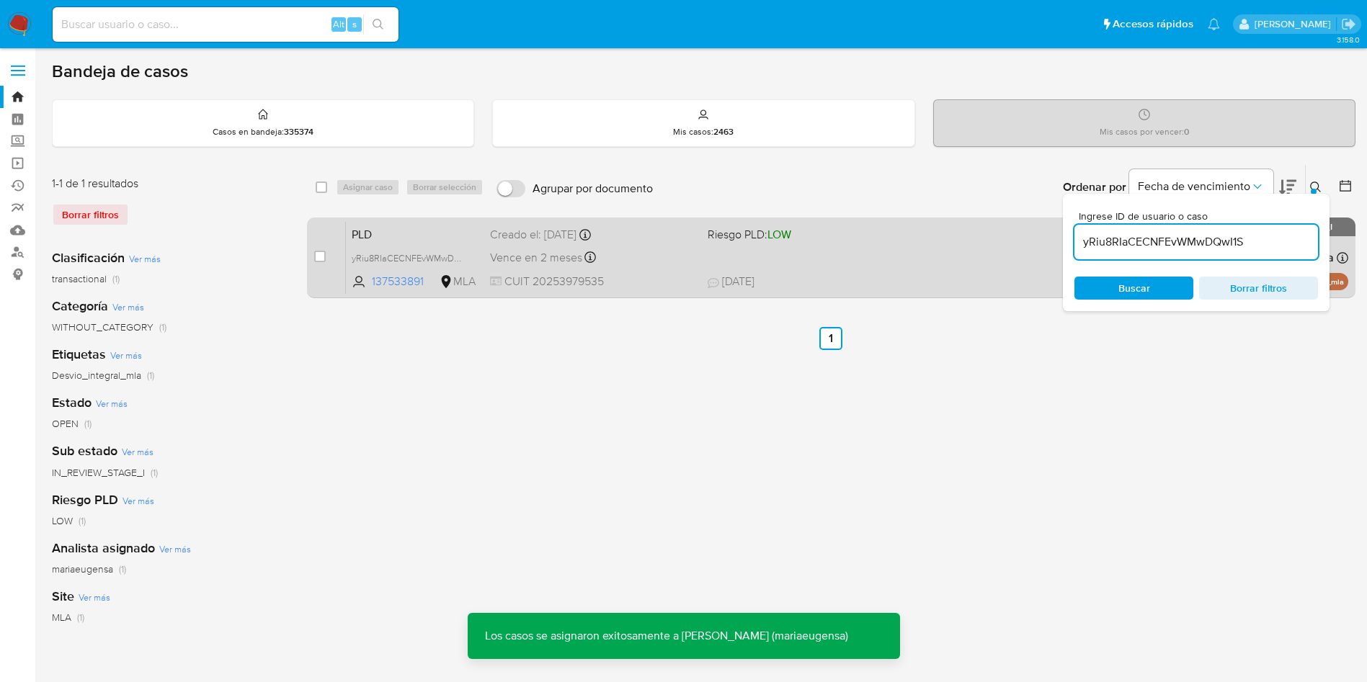
click at [568, 256] on span "Vence en 2 meses" at bounding box center [536, 258] width 92 height 16
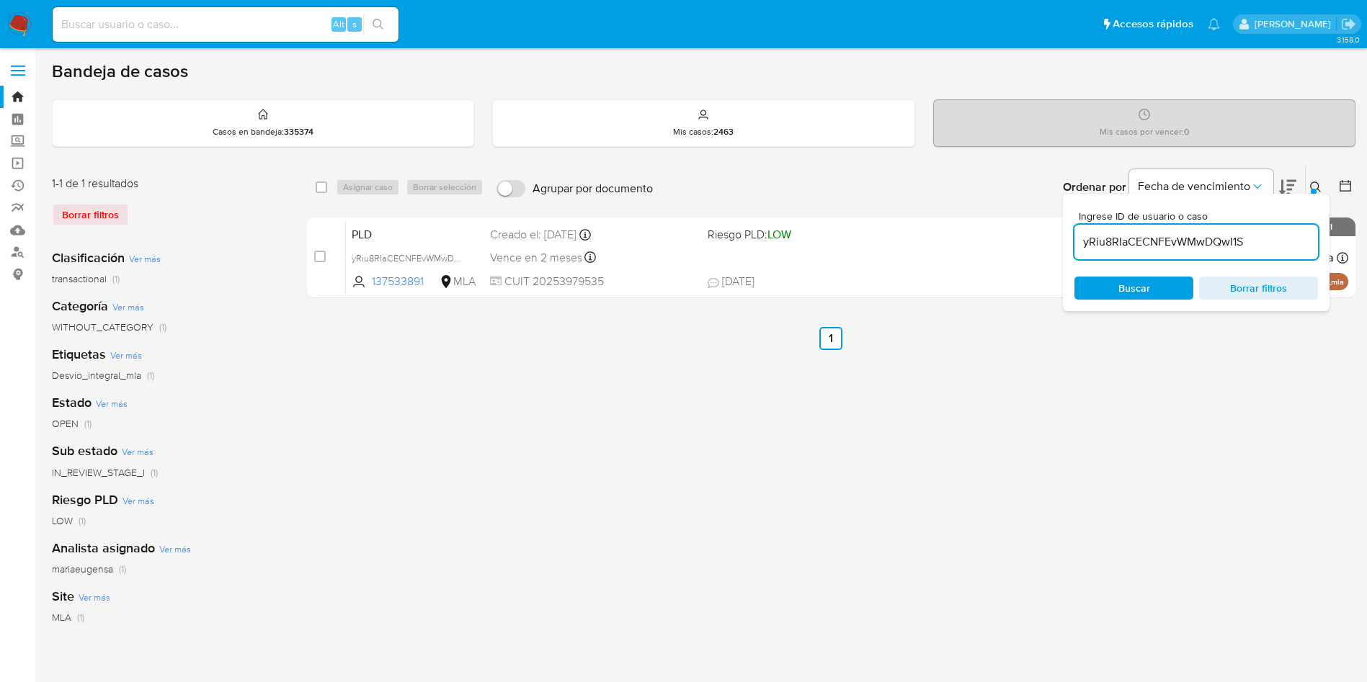
click at [1251, 246] on input "yRiu8RIaCECNFEvWMwDQwI1S" at bounding box center [1196, 242] width 244 height 19
paste input "jOSIyfWUmZRJSvfXq1try8HR"
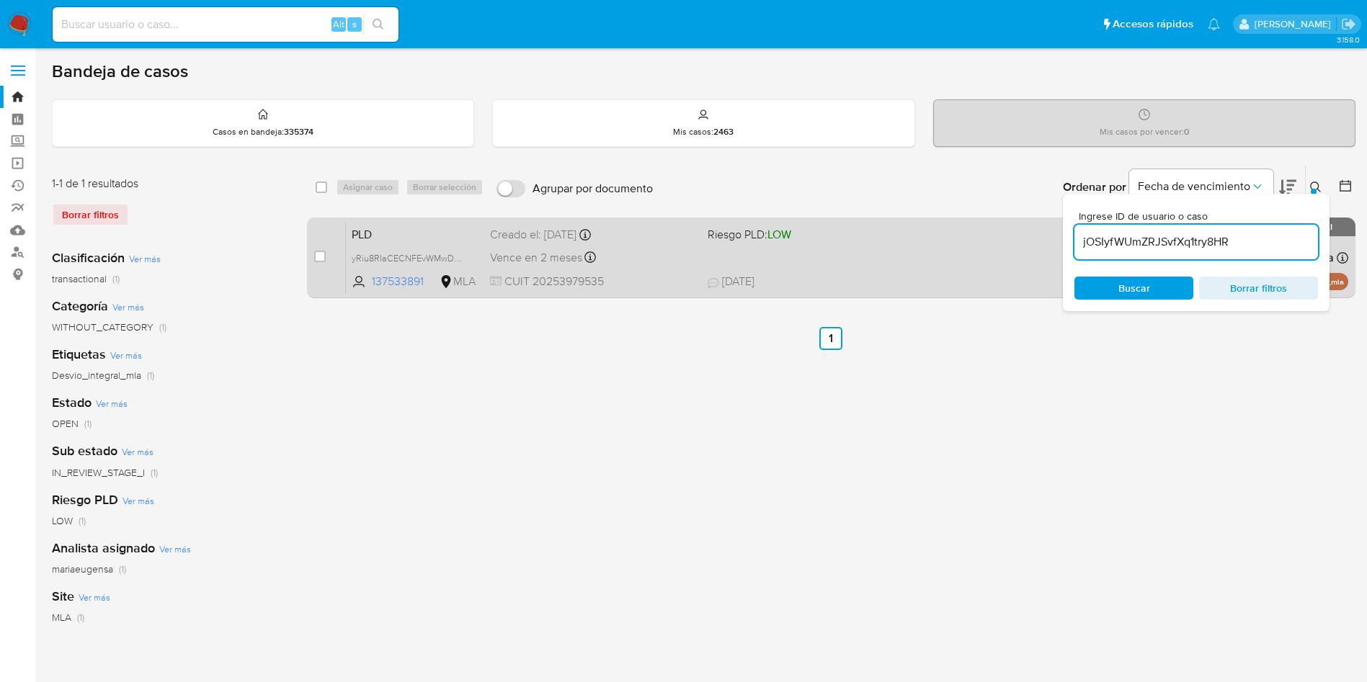
type input "jOSIyfWUmZRJSvfXq1try8HR"
click at [321, 256] on input "checkbox" at bounding box center [320, 257] width 12 height 12
checkbox input "true"
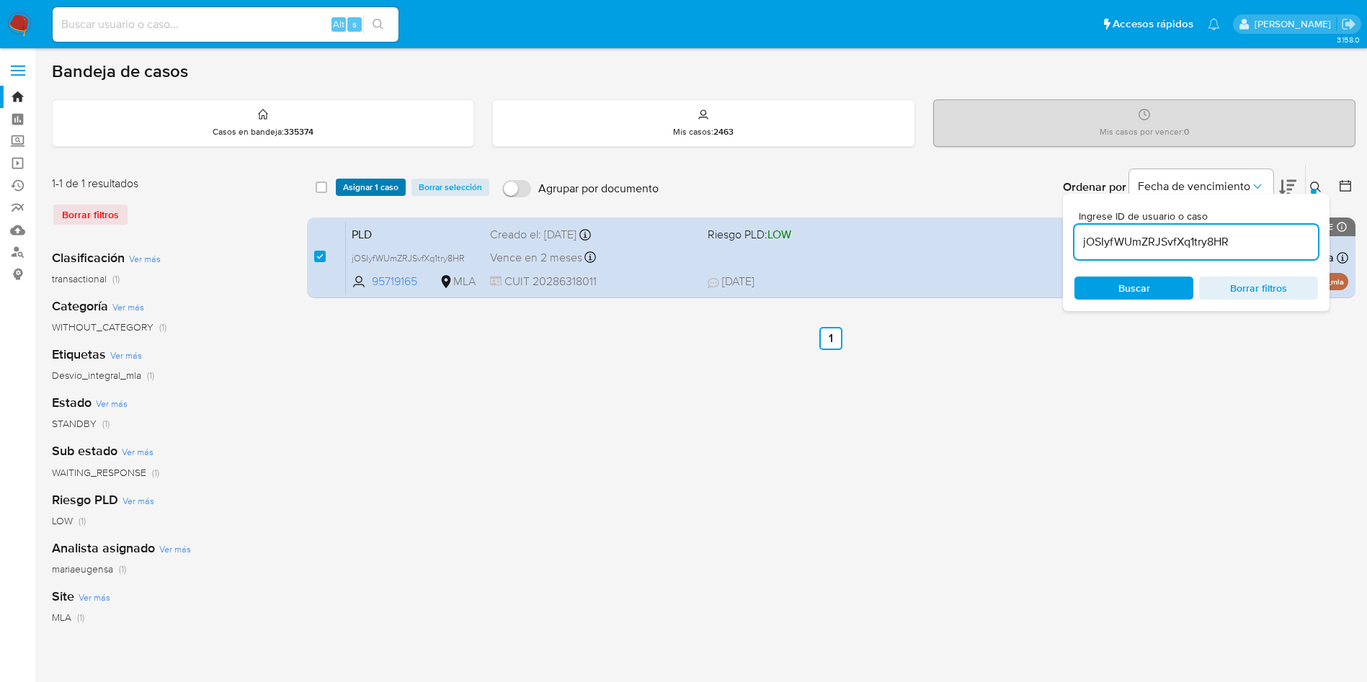
click at [351, 190] on span "Asignar 1 caso" at bounding box center [370, 187] width 55 height 14
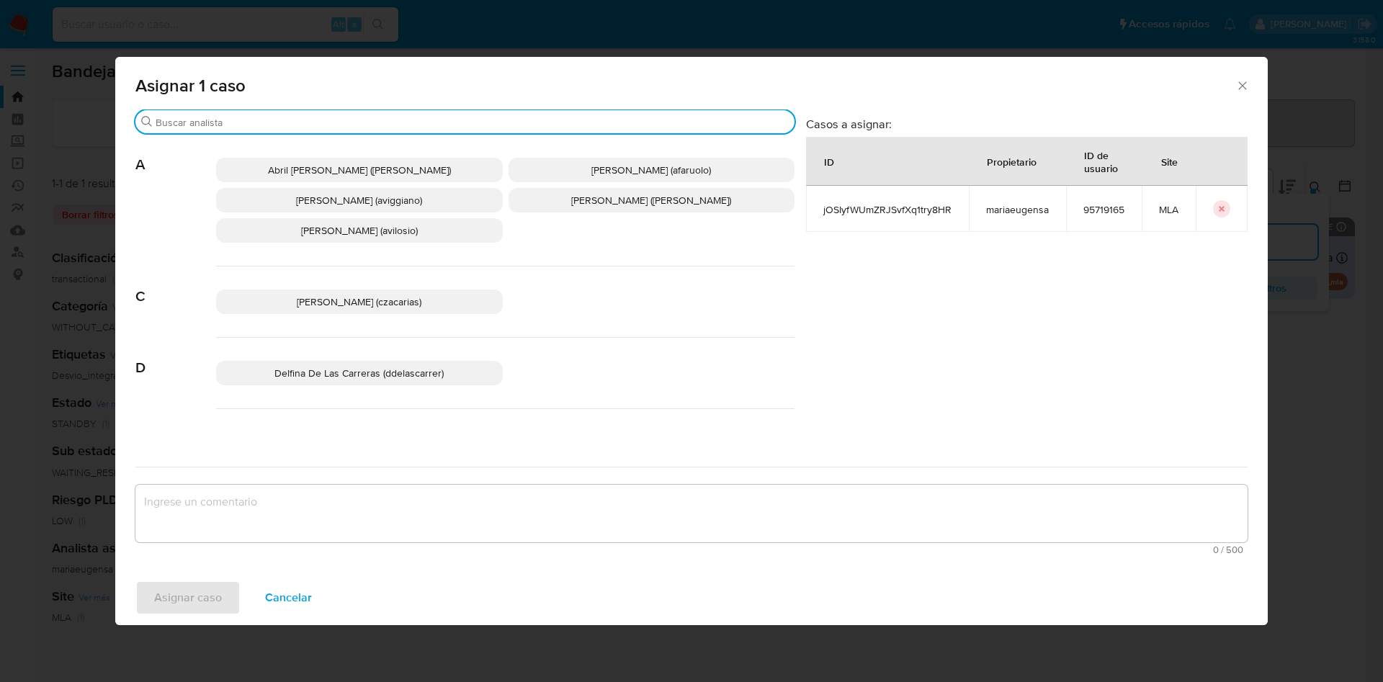
click at [268, 125] on input "Buscar" at bounding box center [472, 122] width 633 height 13
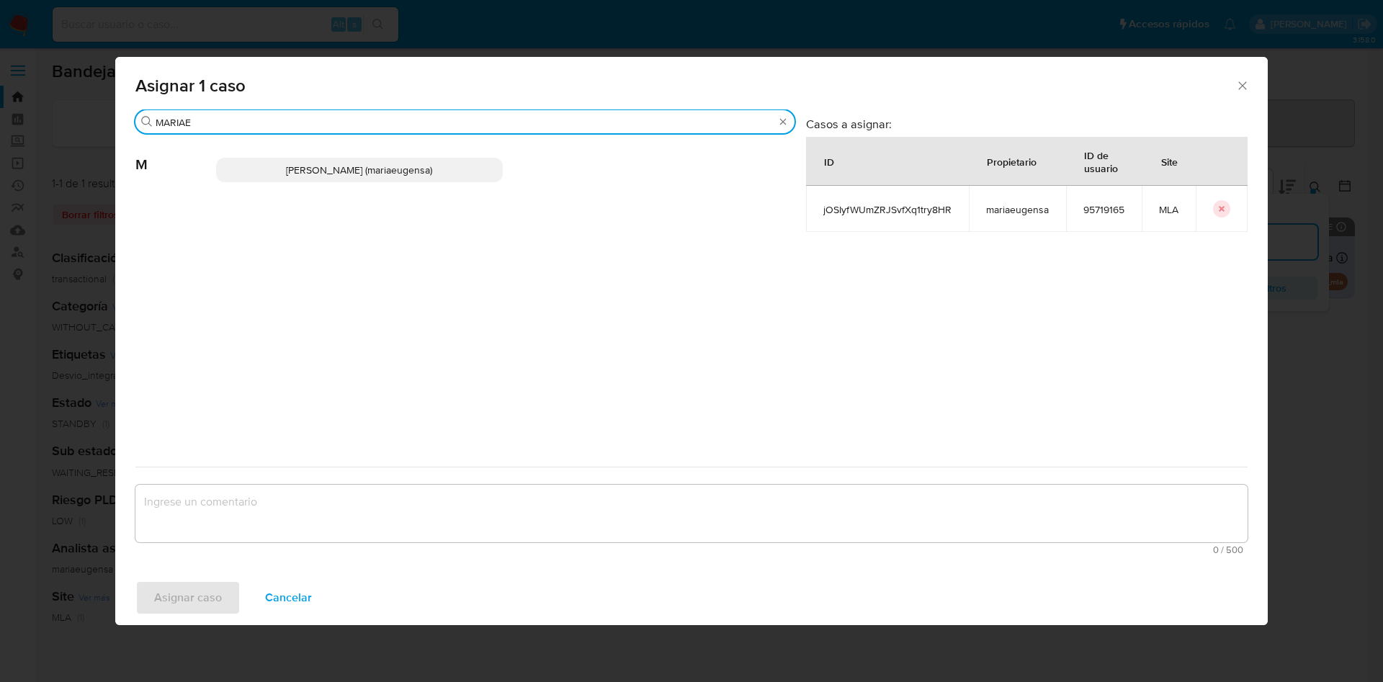
type input "MARIAE"
click at [310, 163] on span "Maria Eugenia Sanchez (mariaeugensa)" at bounding box center [359, 170] width 146 height 14
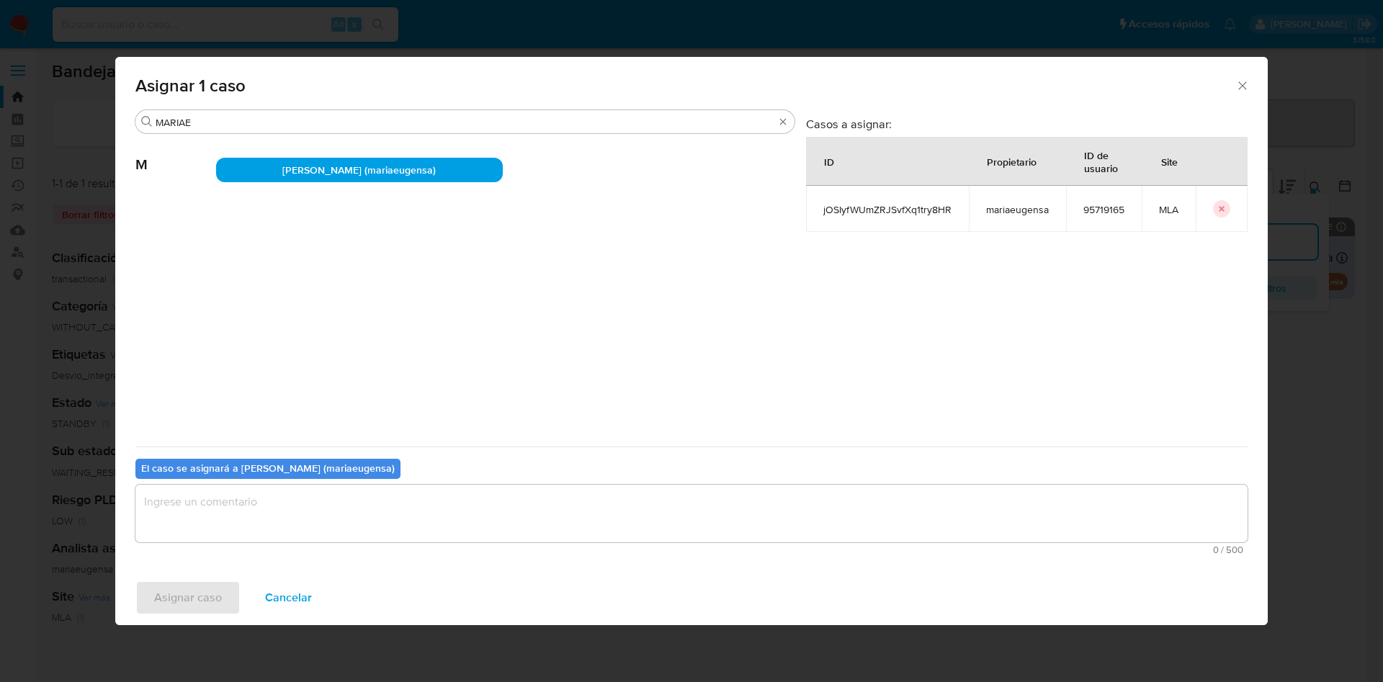
click at [248, 527] on textarea "assign-modal" at bounding box center [691, 514] width 1112 height 58
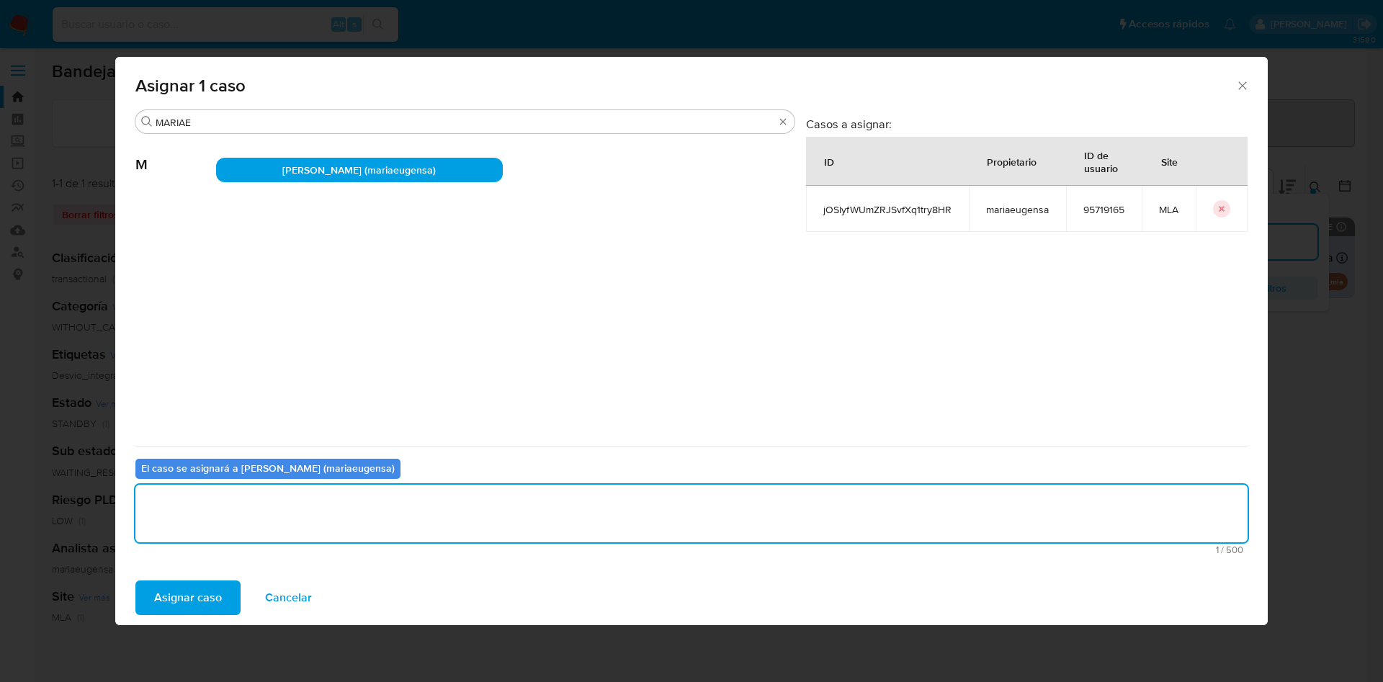
click at [199, 597] on span "Asignar caso" at bounding box center [188, 598] width 68 height 32
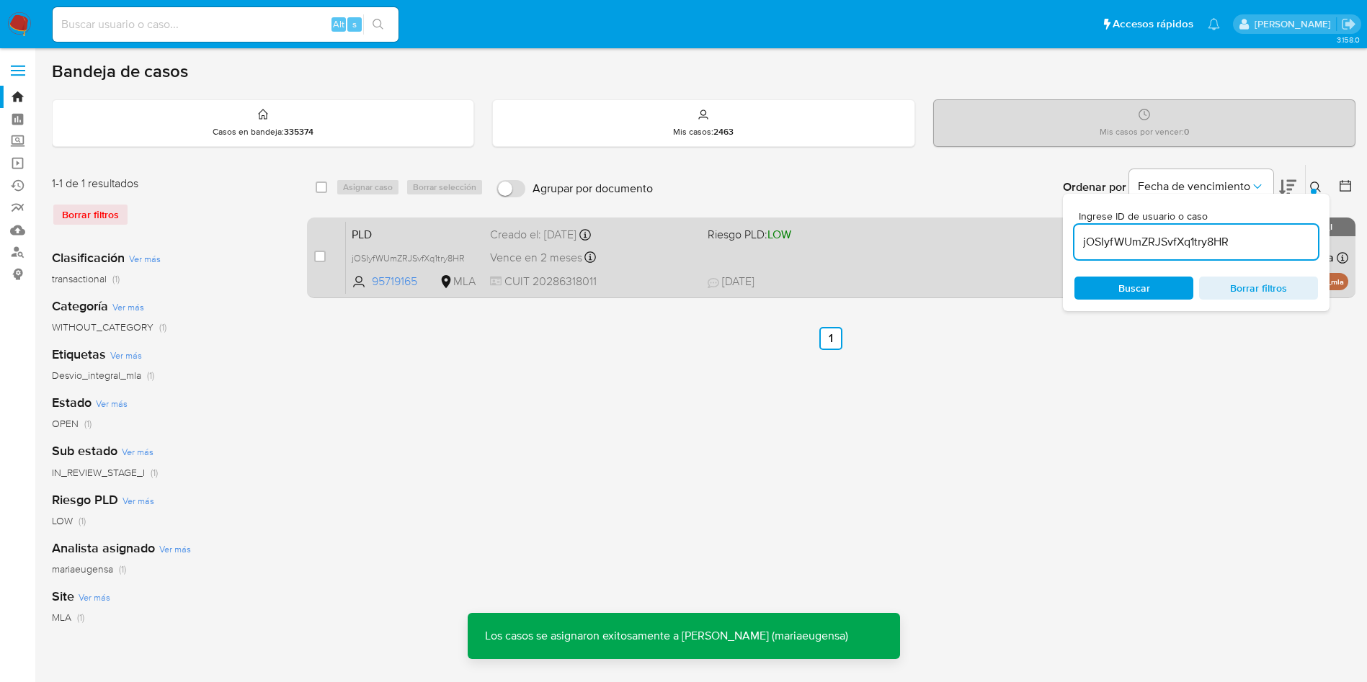
click at [568, 261] on span "Vence en 2 meses" at bounding box center [536, 258] width 92 height 16
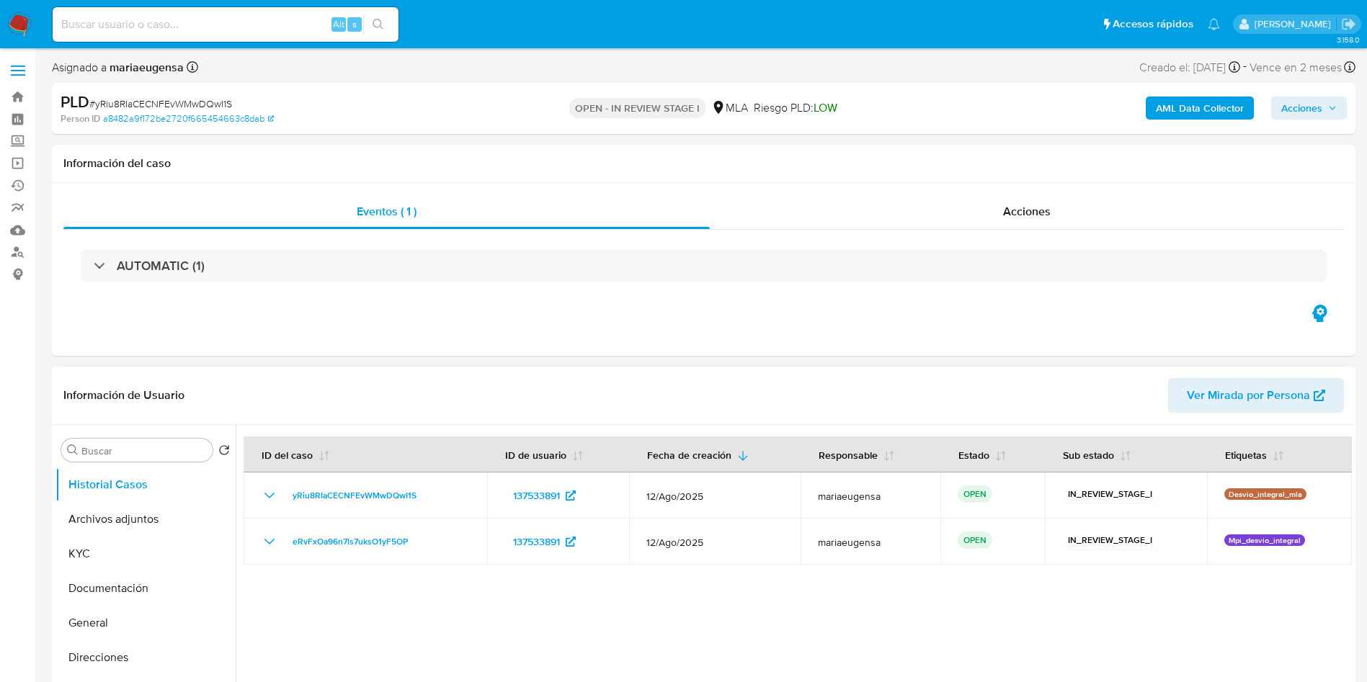
select select "10"
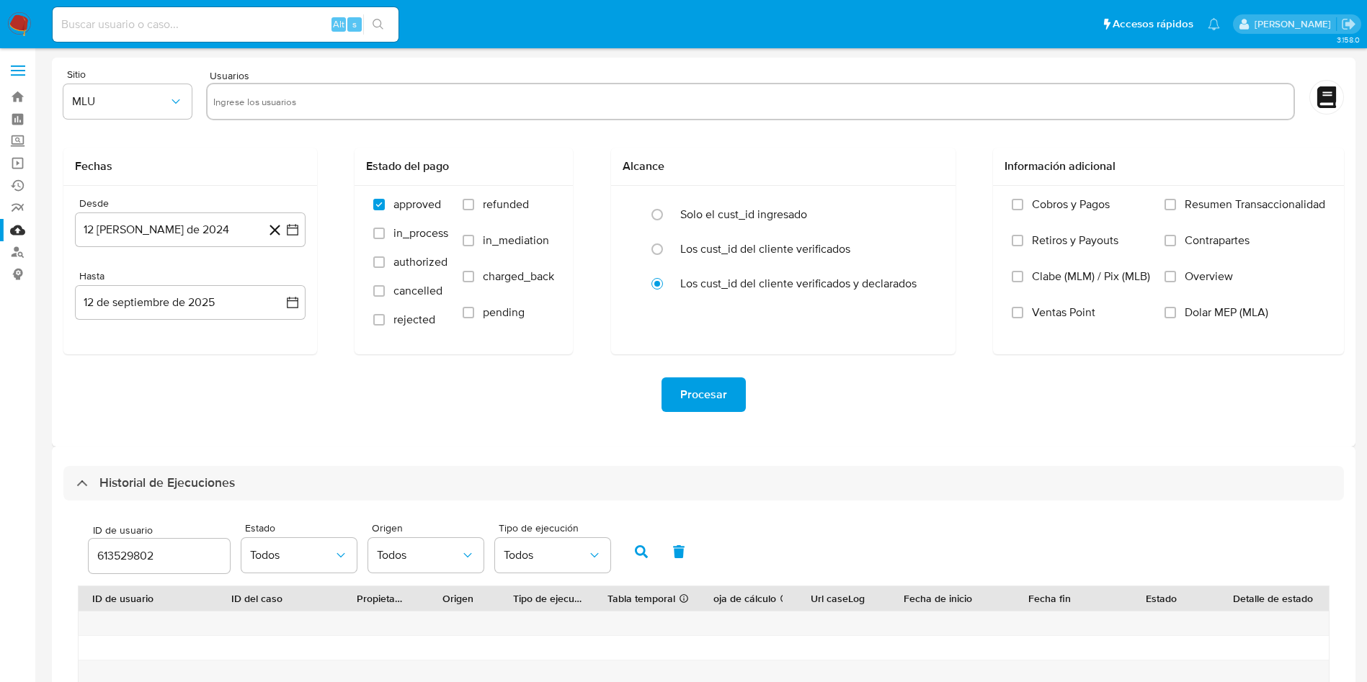
select select "10"
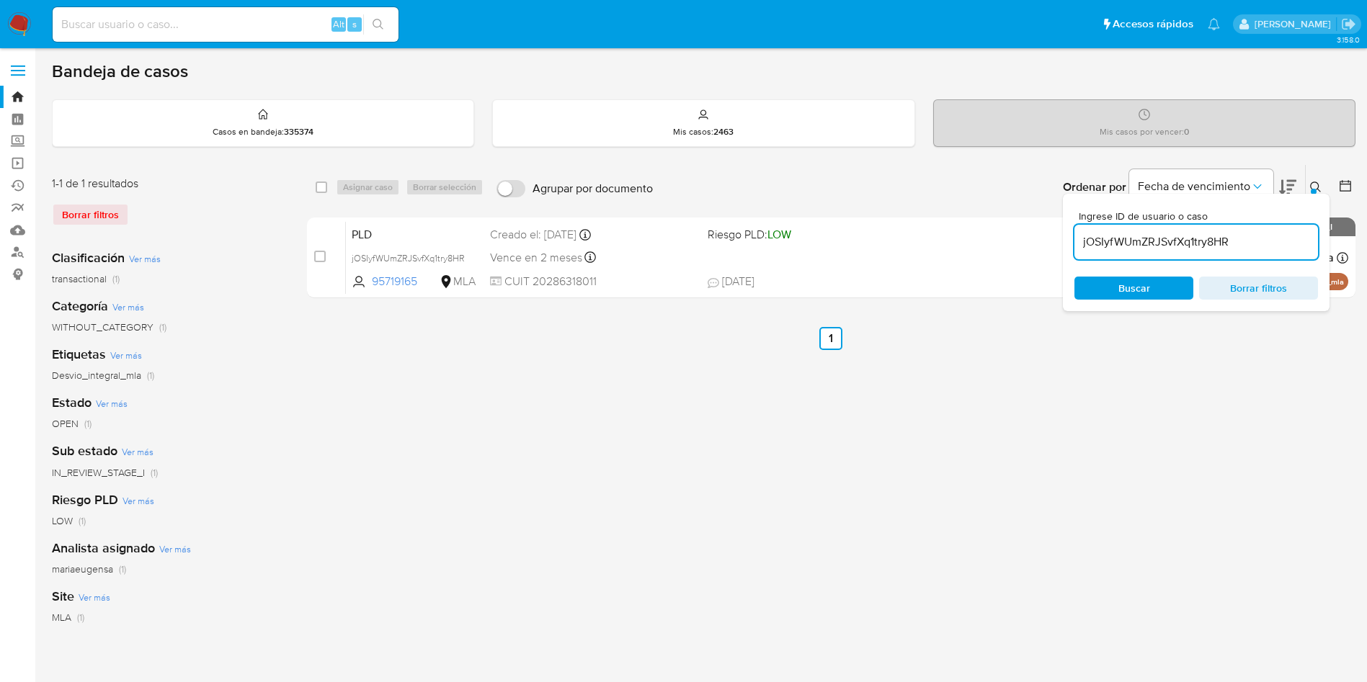
click at [1246, 238] on input "jOSIyfWUmZRJSvfXq1try8HR" at bounding box center [1196, 242] width 244 height 19
drag, startPoint x: 0, startPoint y: 0, endPoint x: 1246, endPoint y: 238, distance: 1268.8
click at [1246, 238] on input "jOSIyfWUmZRJSvfXq1try8HR" at bounding box center [1196, 242] width 244 height 19
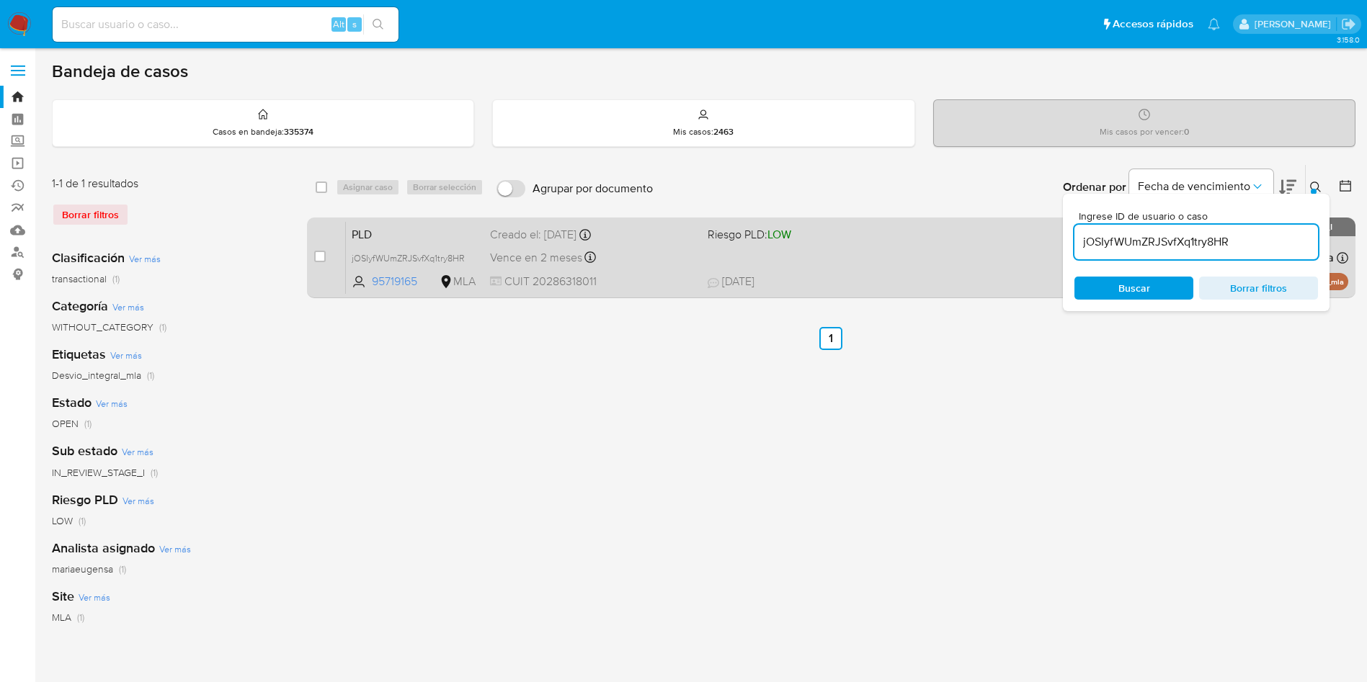
drag, startPoint x: 728, startPoint y: 3, endPoint x: 942, endPoint y: 241, distance: 319.9
click at [800, 541] on div "select-all-cases-checkbox Asignar caso Borrar selección Agrupar por documento O…" at bounding box center [831, 480] width 1048 height 633
